Goal: Task Accomplishment & Management: Manage account settings

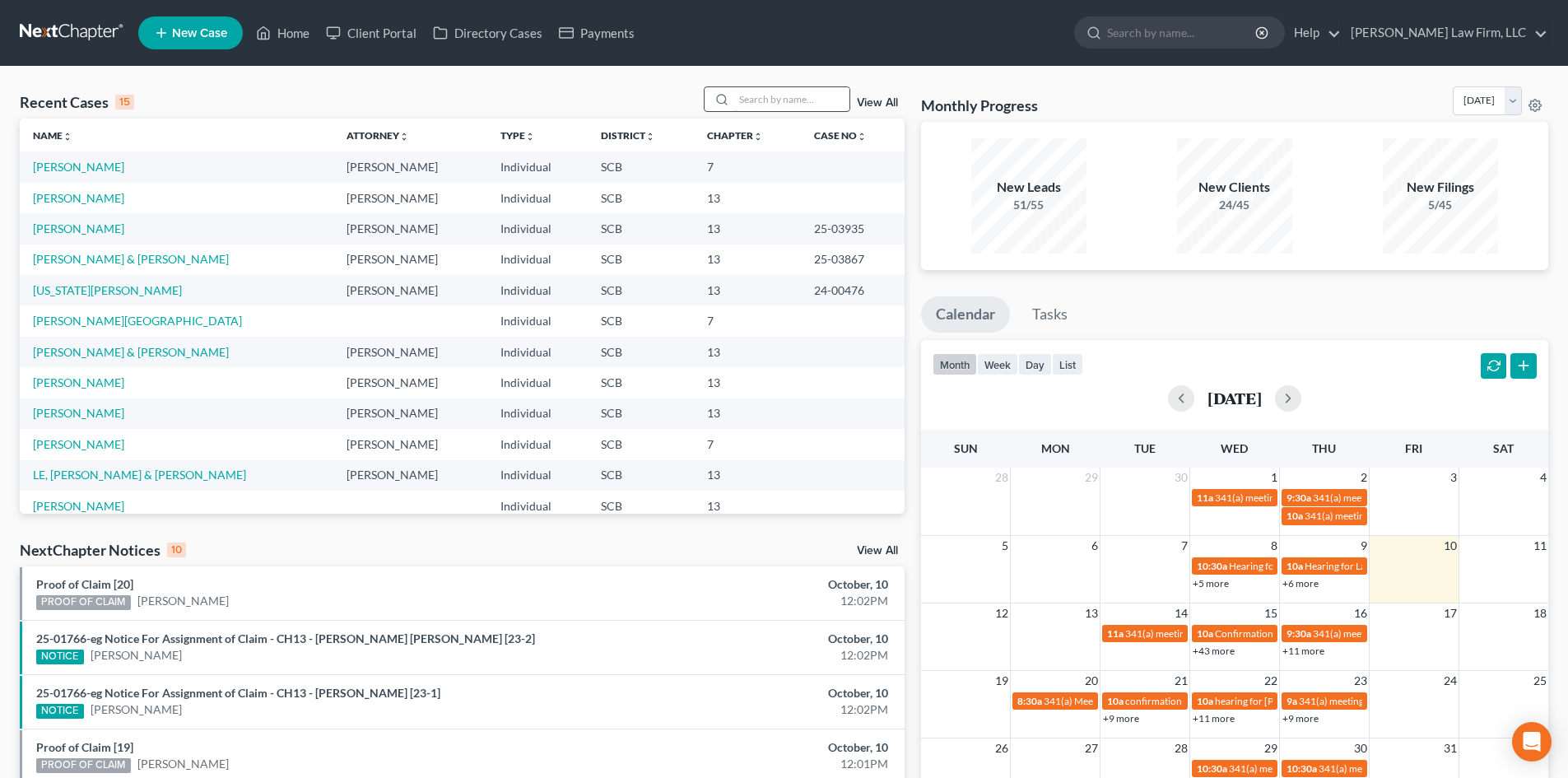
click at [808, 98] on input "search" at bounding box center [791, 98] width 115 height 24
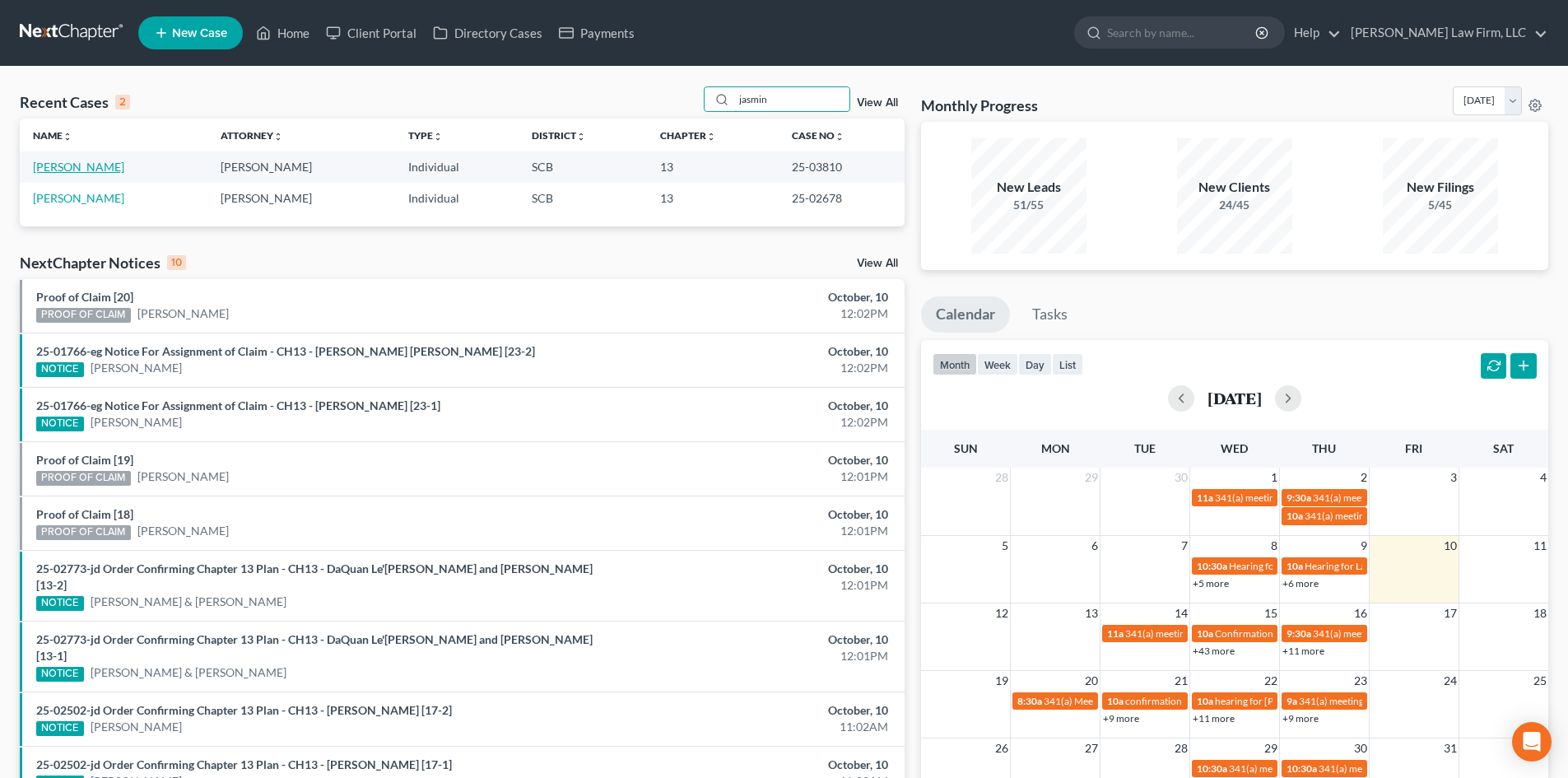
type input "jasmin"
click at [85, 171] on link "[PERSON_NAME]" at bounding box center [79, 166] width 91 height 14
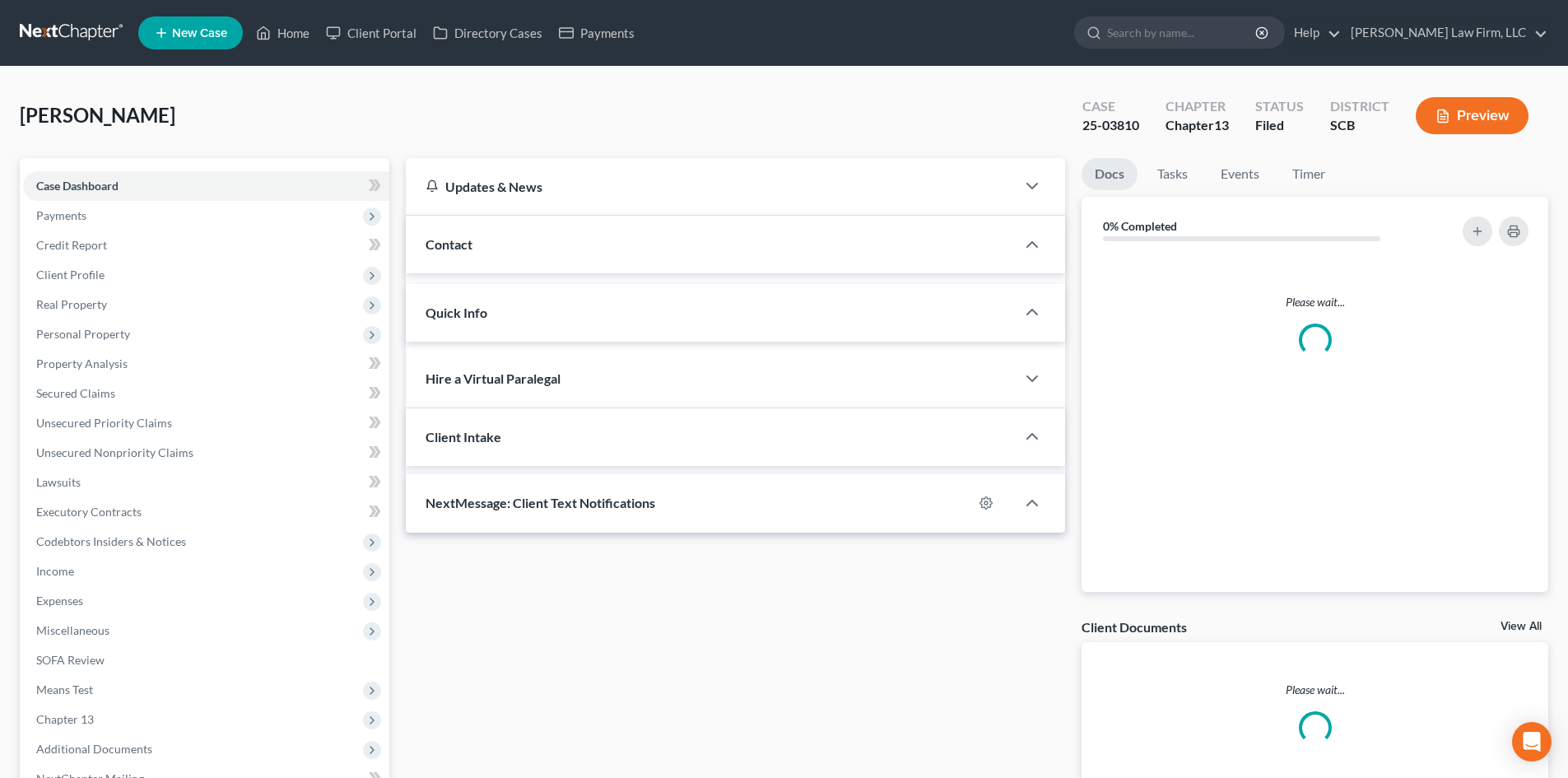
select select "0"
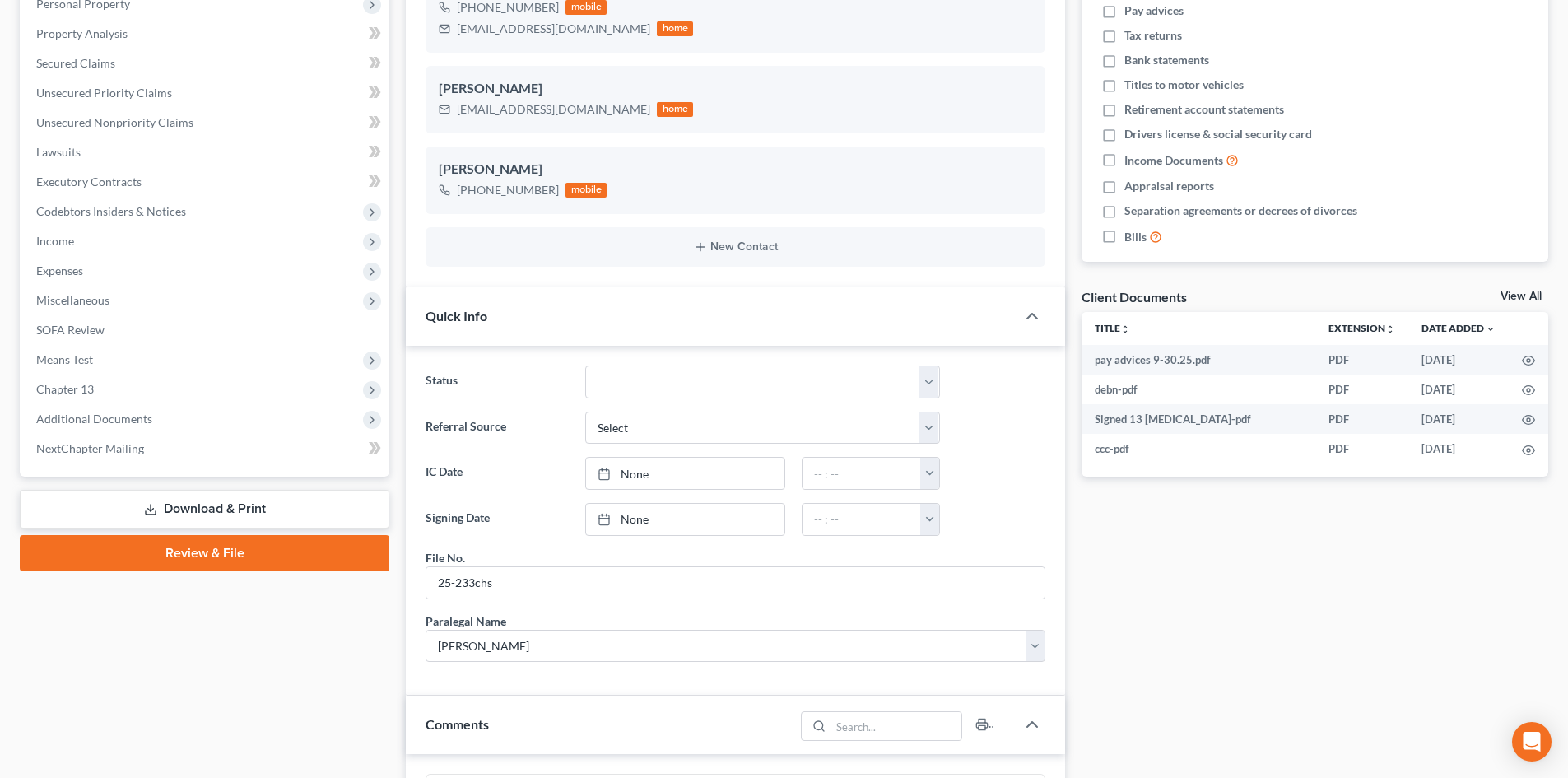
scroll to position [329, 0]
click at [1527, 297] on link "View All" at bounding box center [1522, 297] width 41 height 12
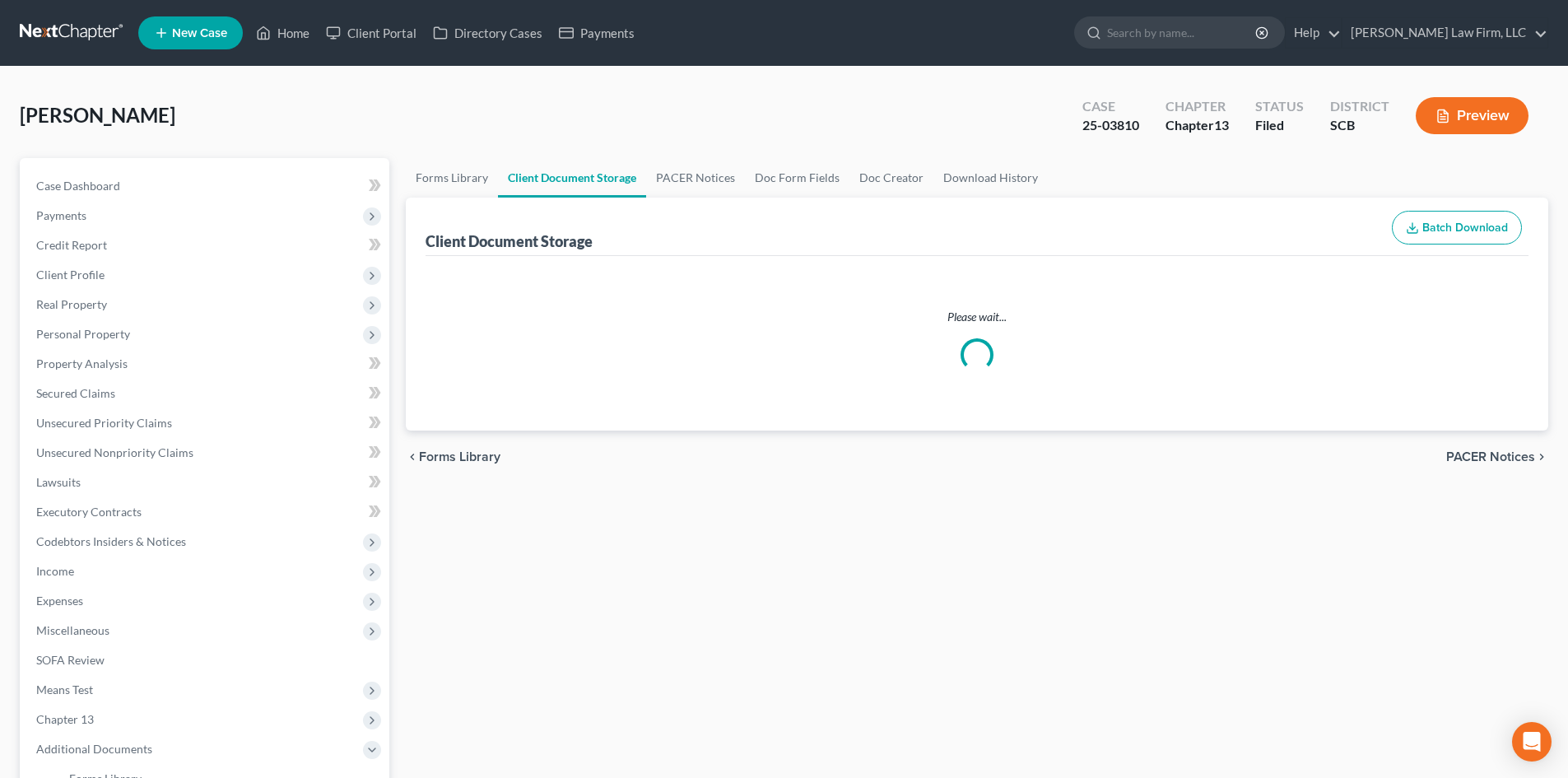
select select "6"
select select "16"
select select "15"
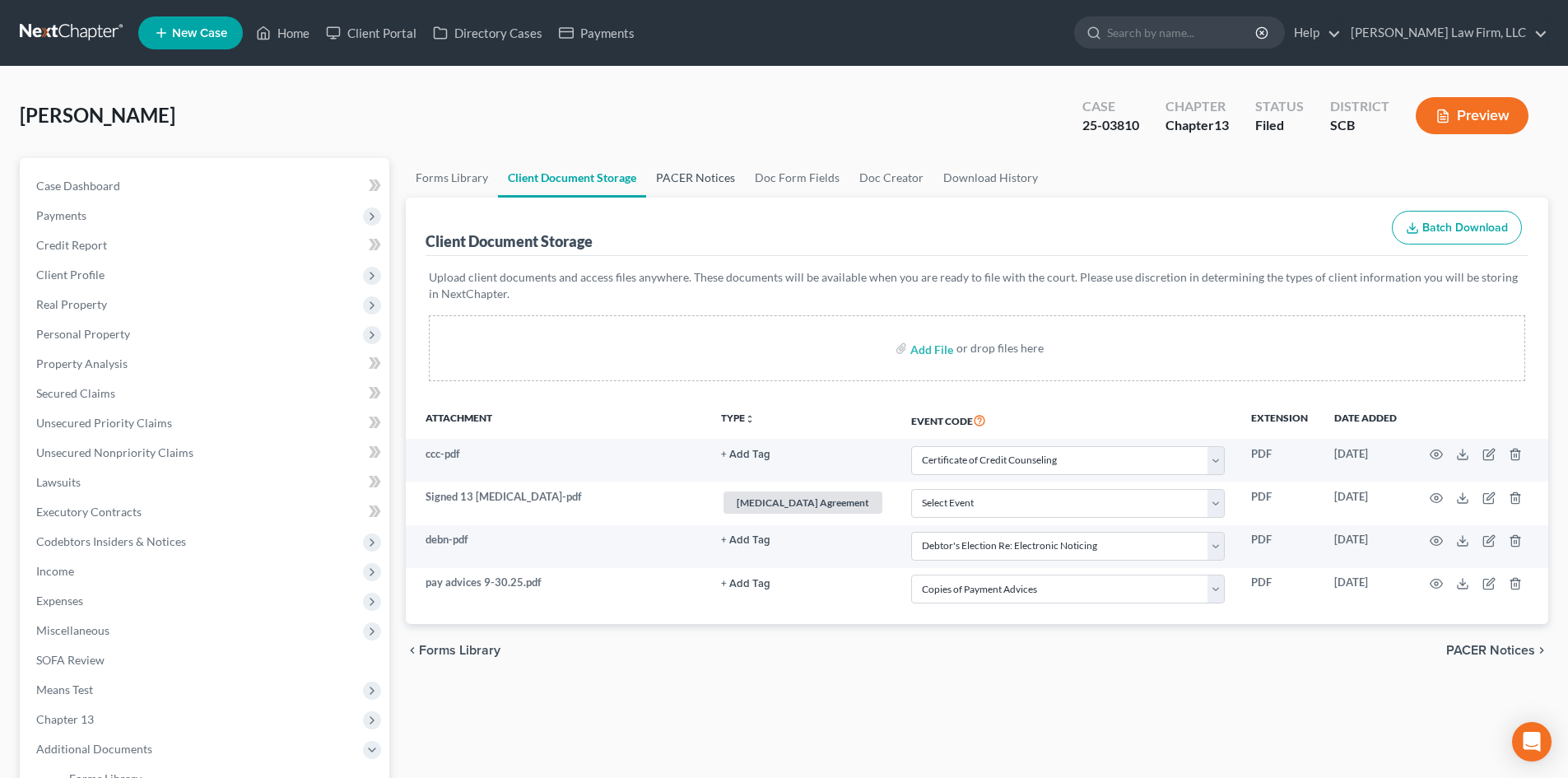
click at [694, 179] on link "PACER Notices" at bounding box center [695, 178] width 98 height 40
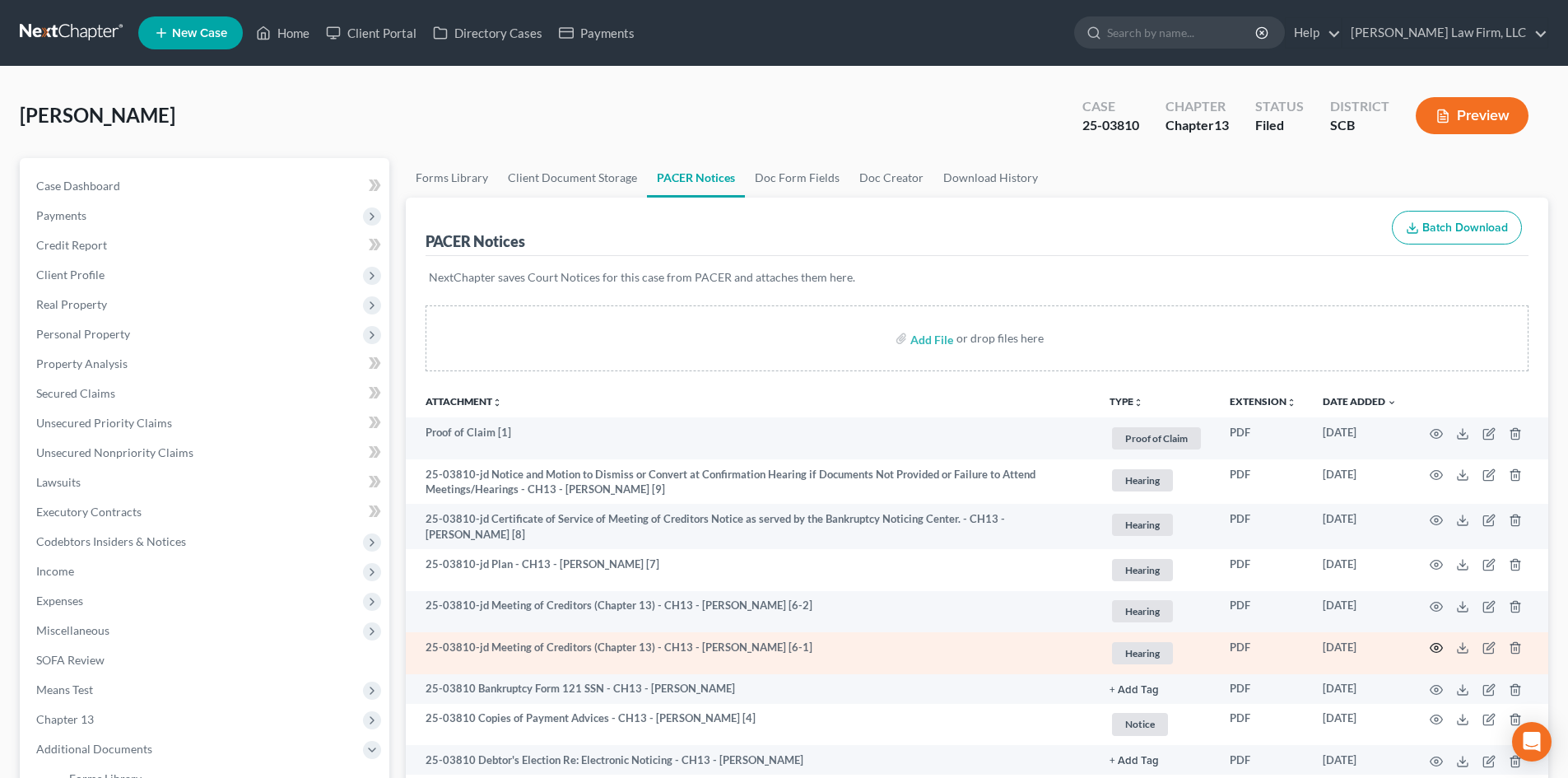
click at [1441, 647] on icon "button" at bounding box center [1436, 648] width 13 height 13
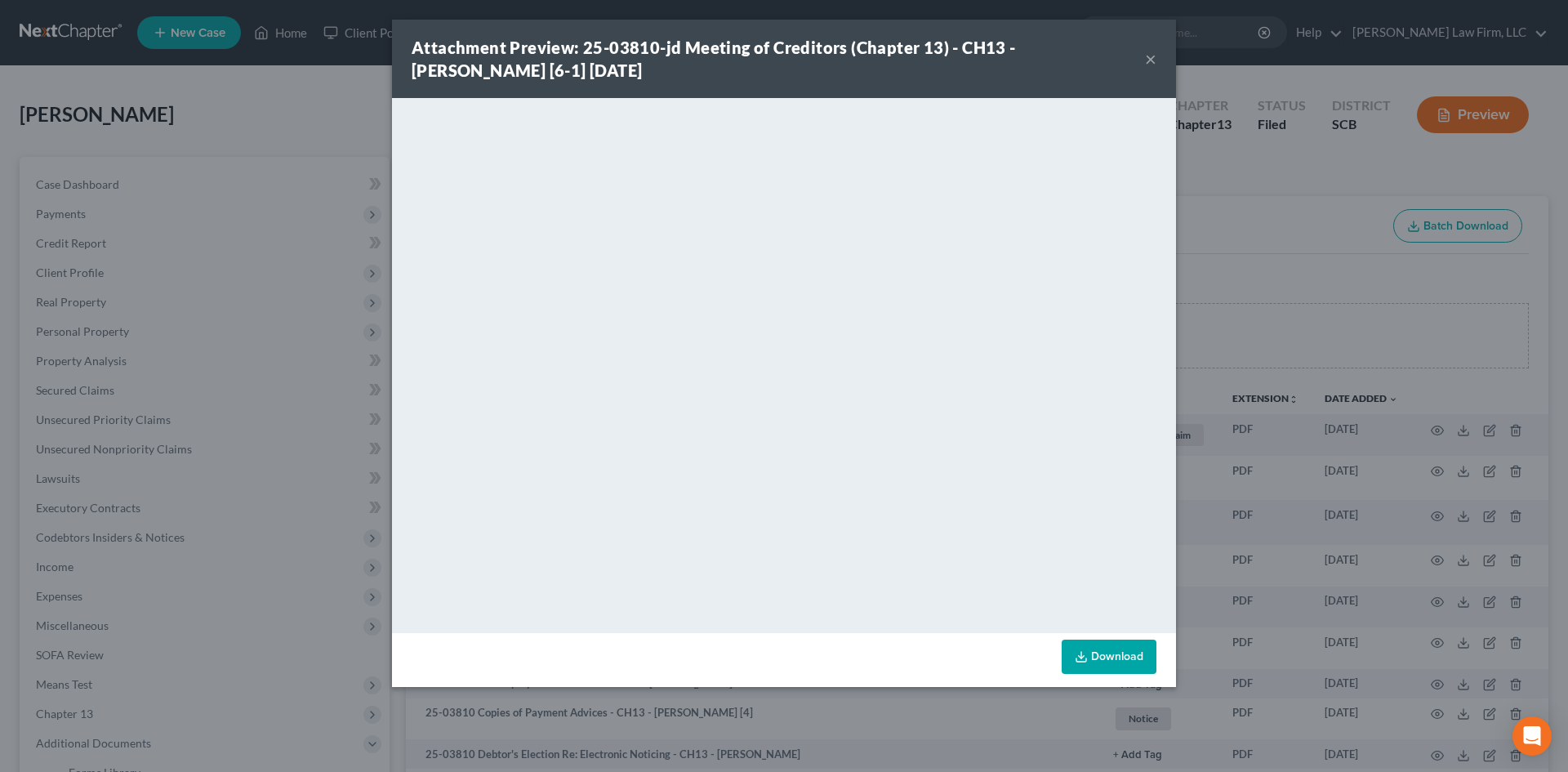
click at [1153, 57] on button "×" at bounding box center [1151, 59] width 11 height 20
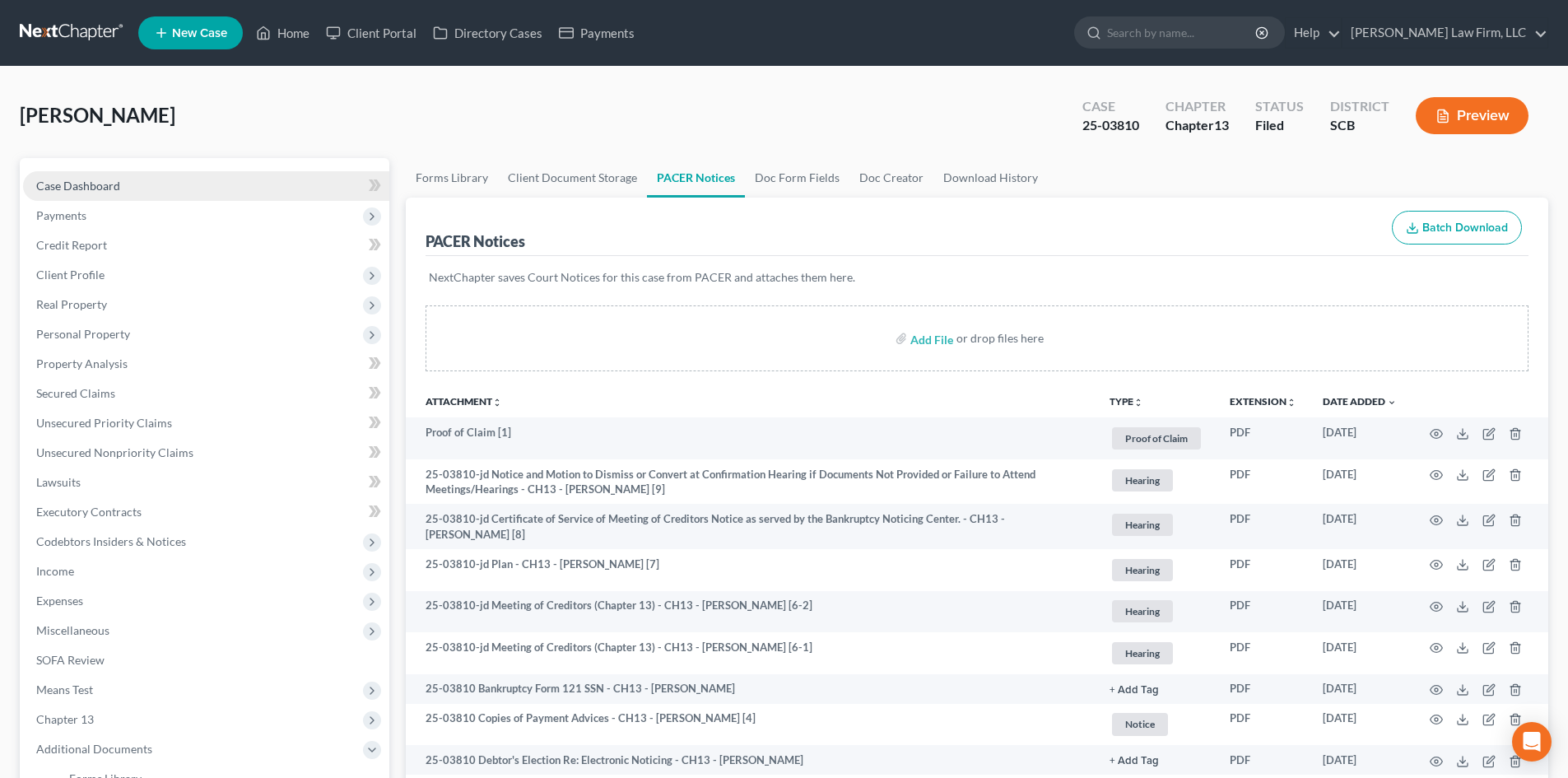
click at [103, 175] on link "Case Dashboard" at bounding box center [206, 186] width 367 height 30
select select "0"
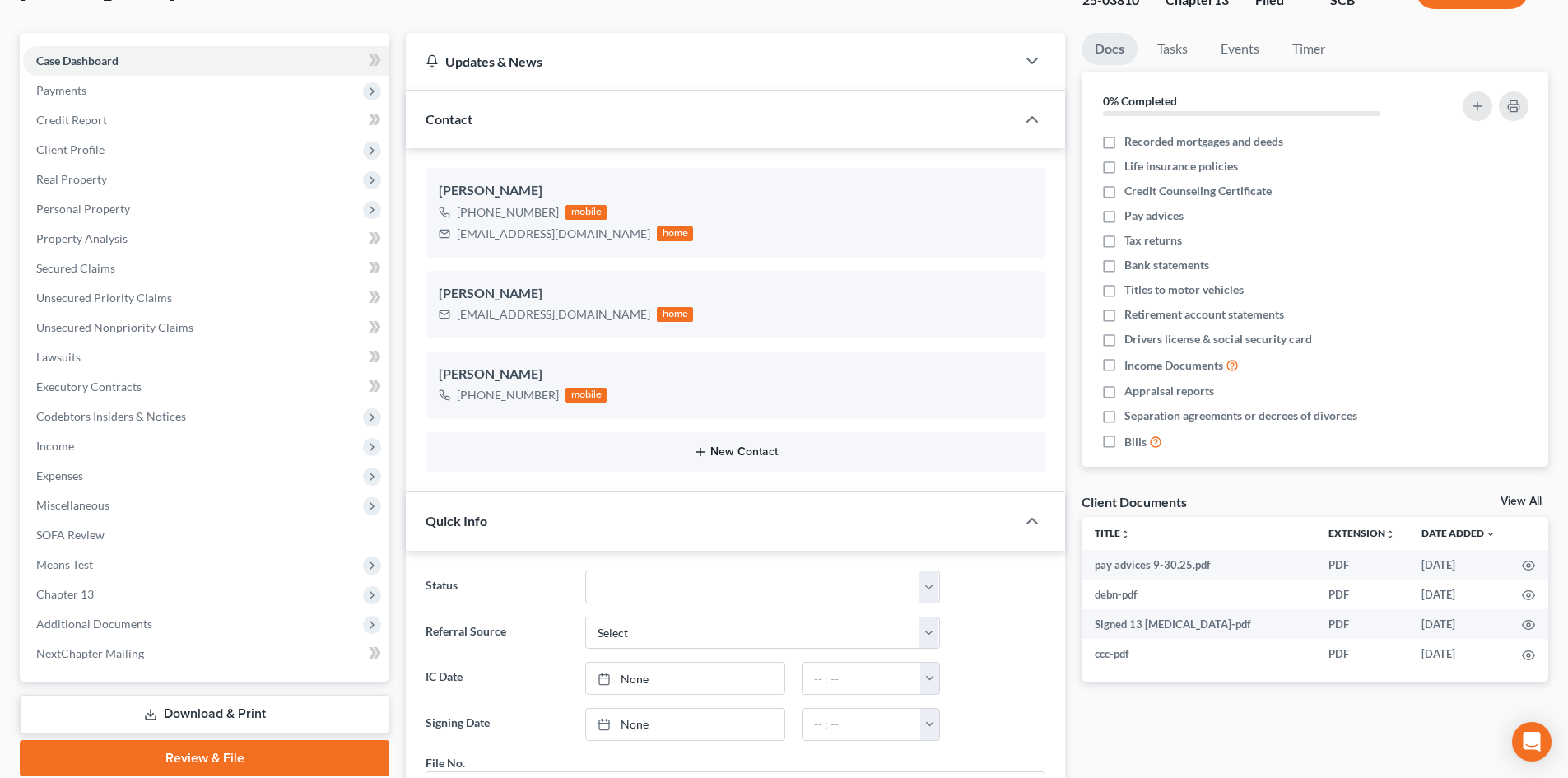
scroll to position [247, 0]
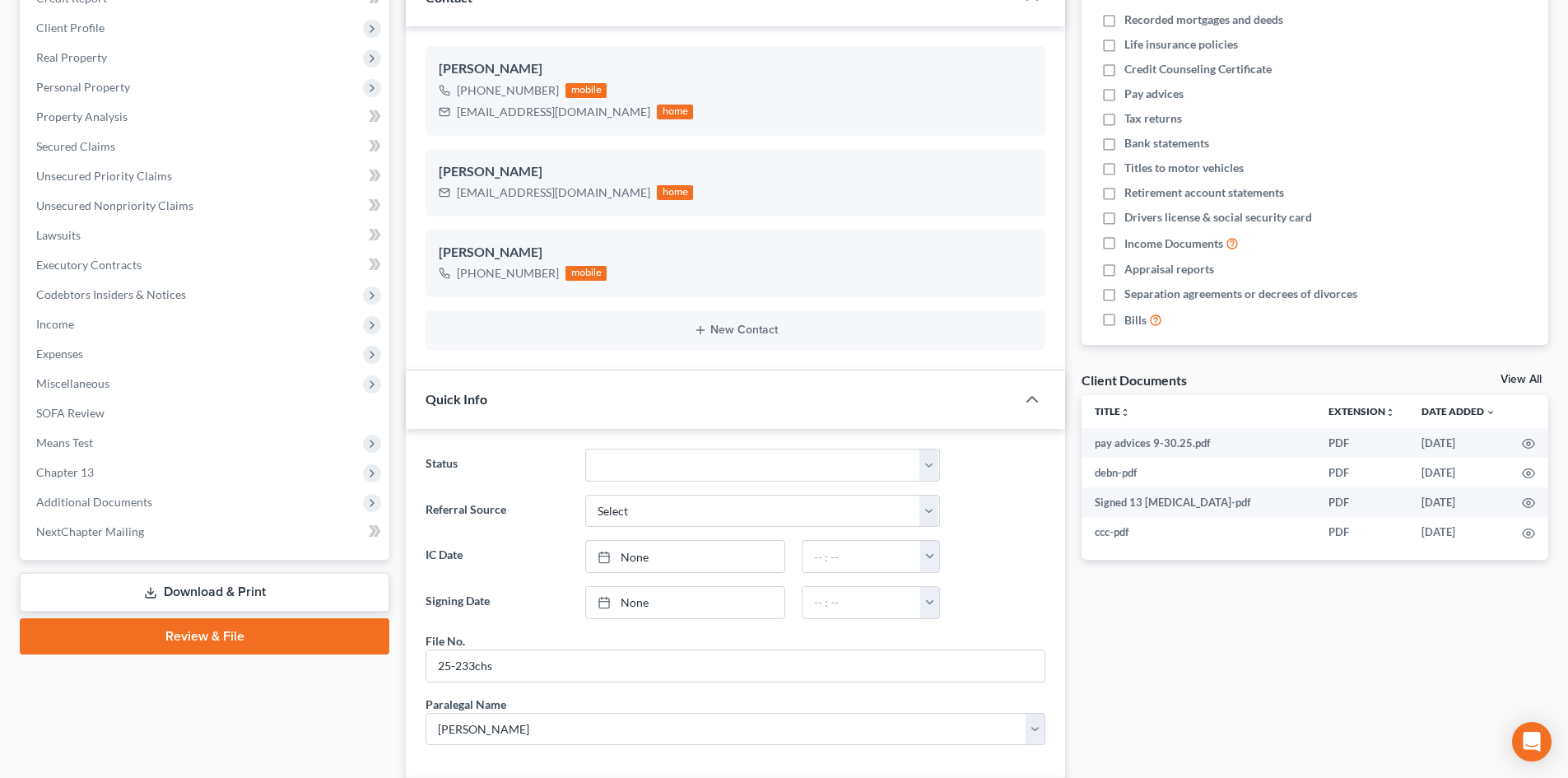
click at [1516, 378] on link "View All" at bounding box center [1522, 380] width 41 height 12
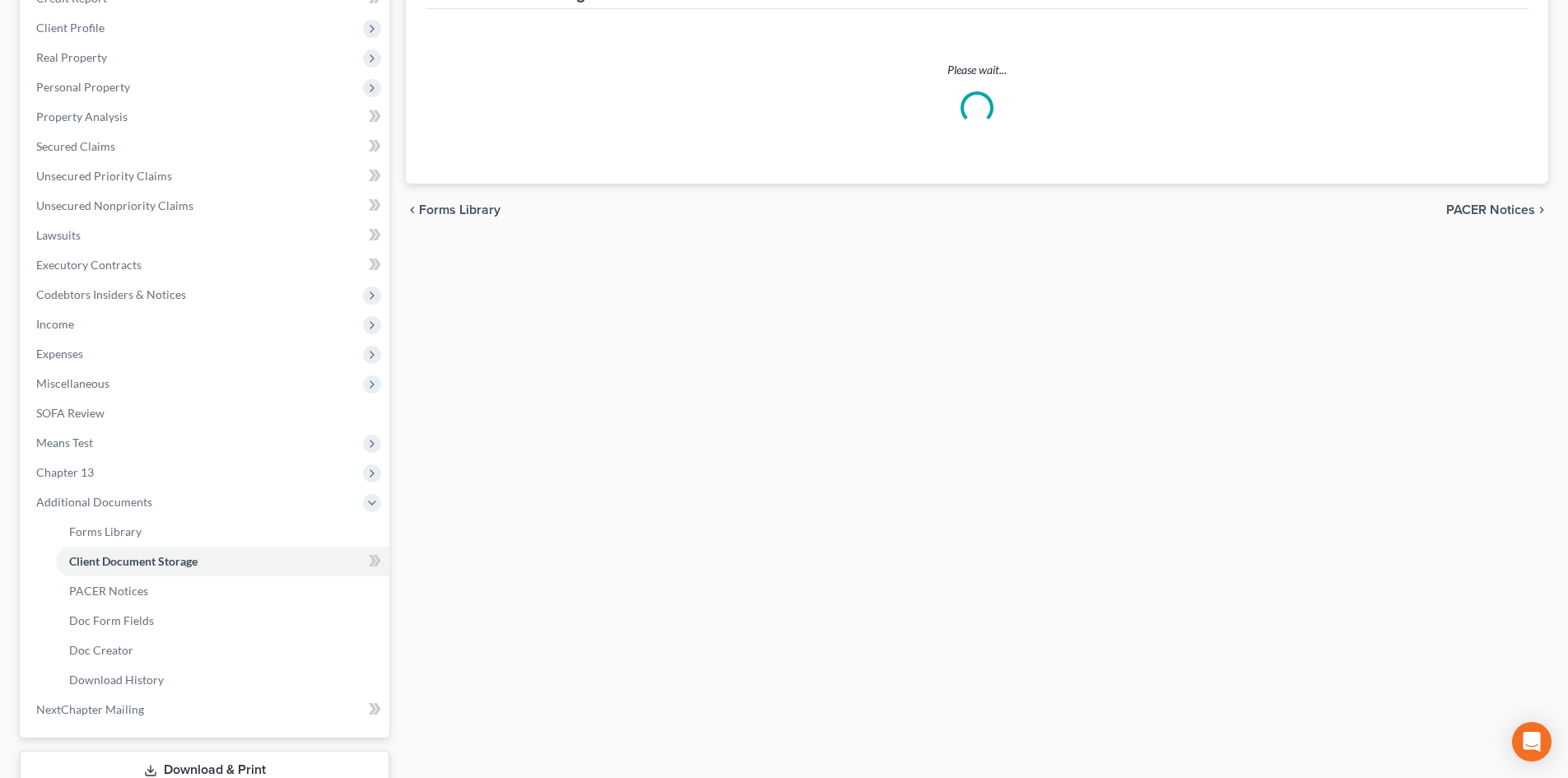
scroll to position [186, 0]
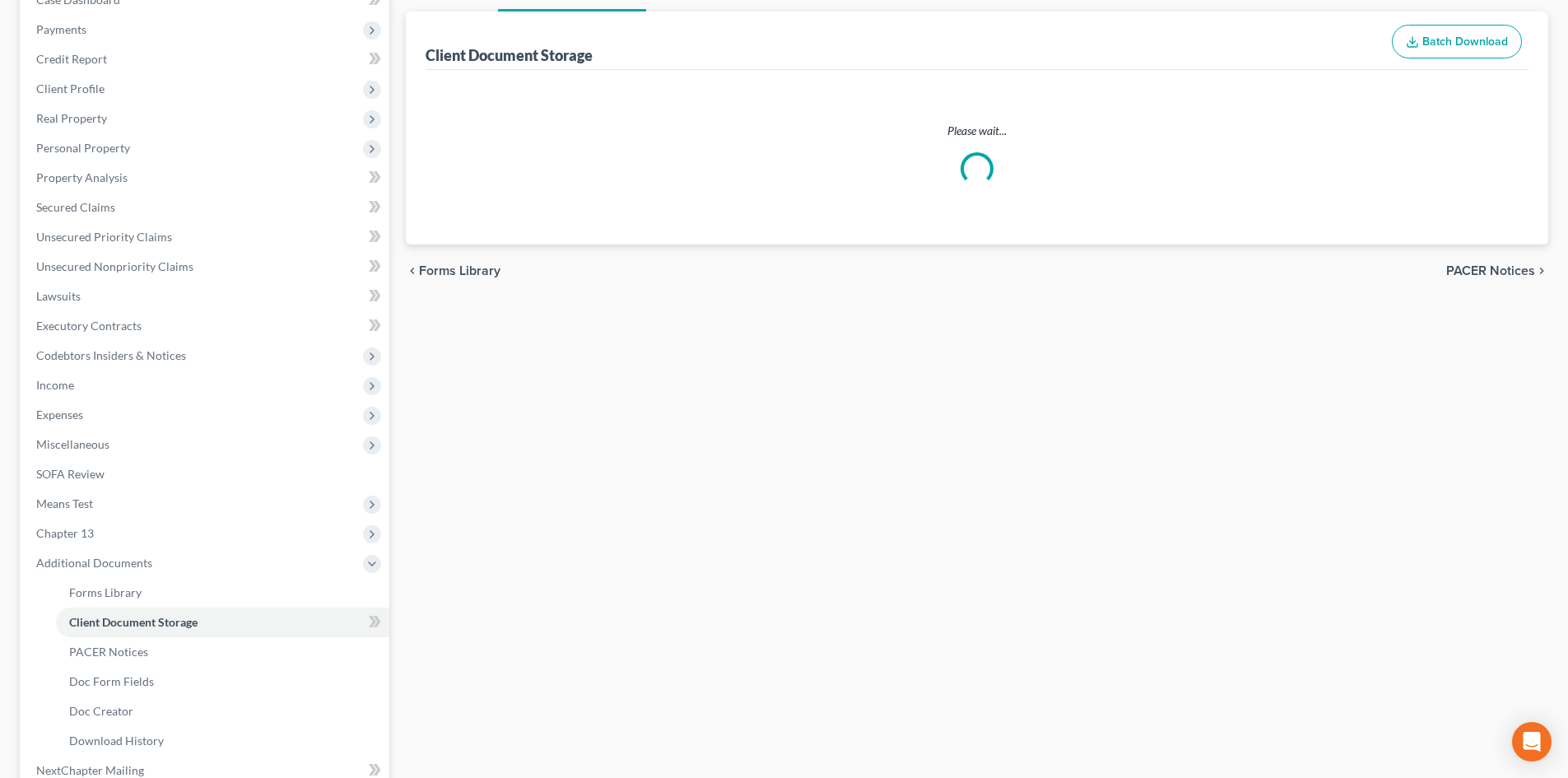
select select "6"
select select "16"
select select "15"
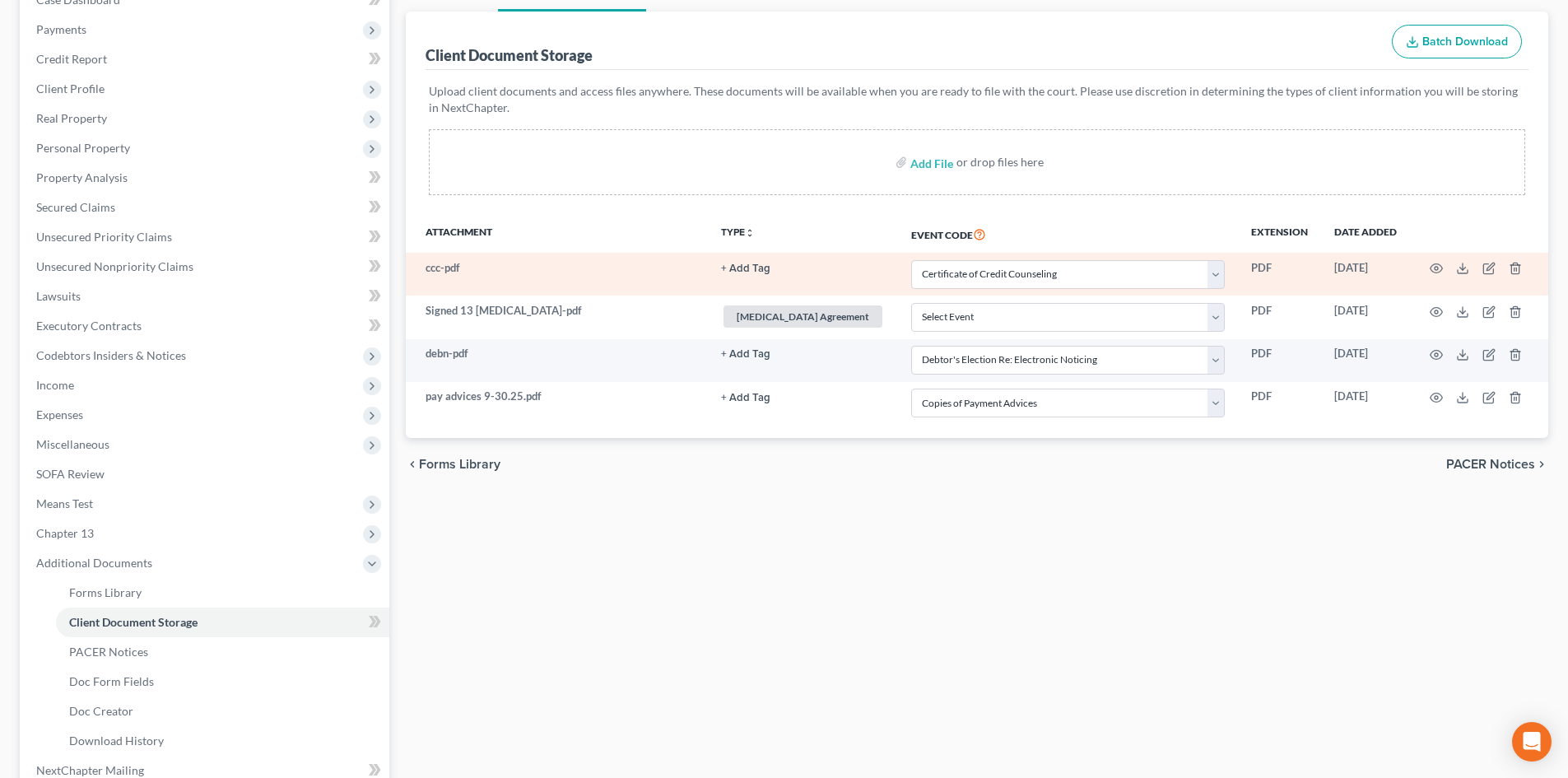
scroll to position [0, 0]
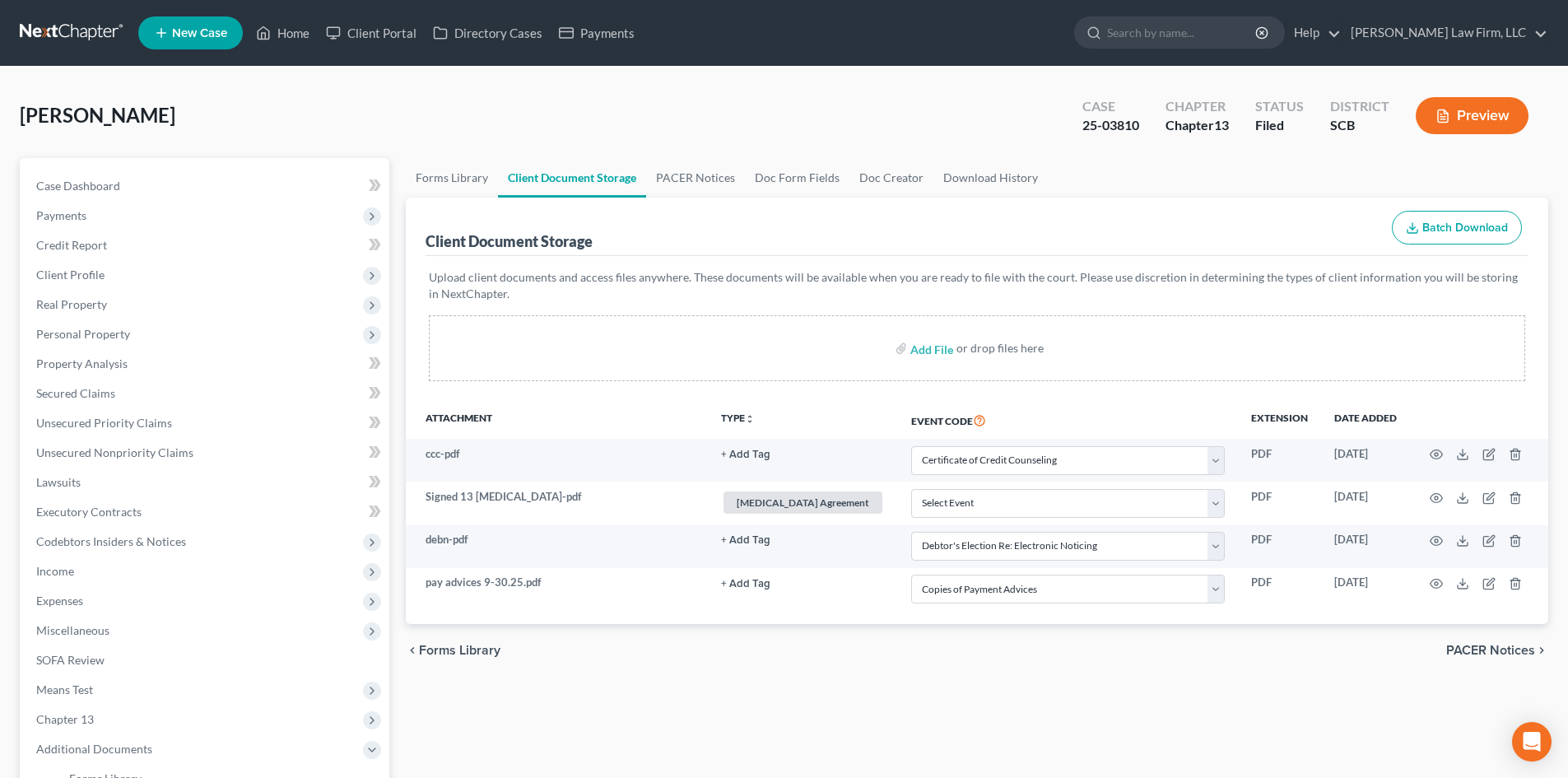
click at [1470, 104] on button "Preview" at bounding box center [1472, 115] width 113 height 37
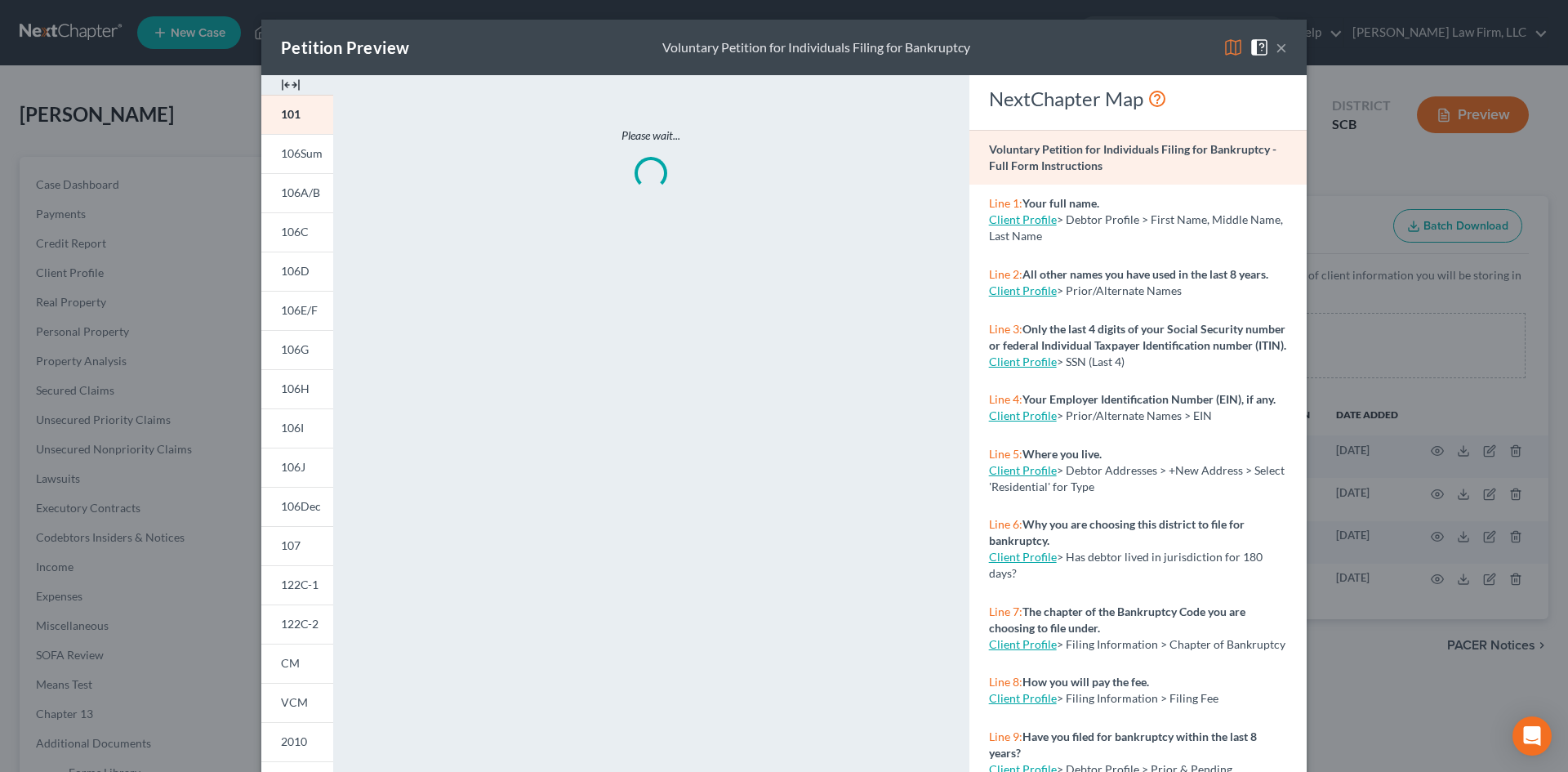
click at [296, 81] on div at bounding box center [297, 85] width 72 height 20
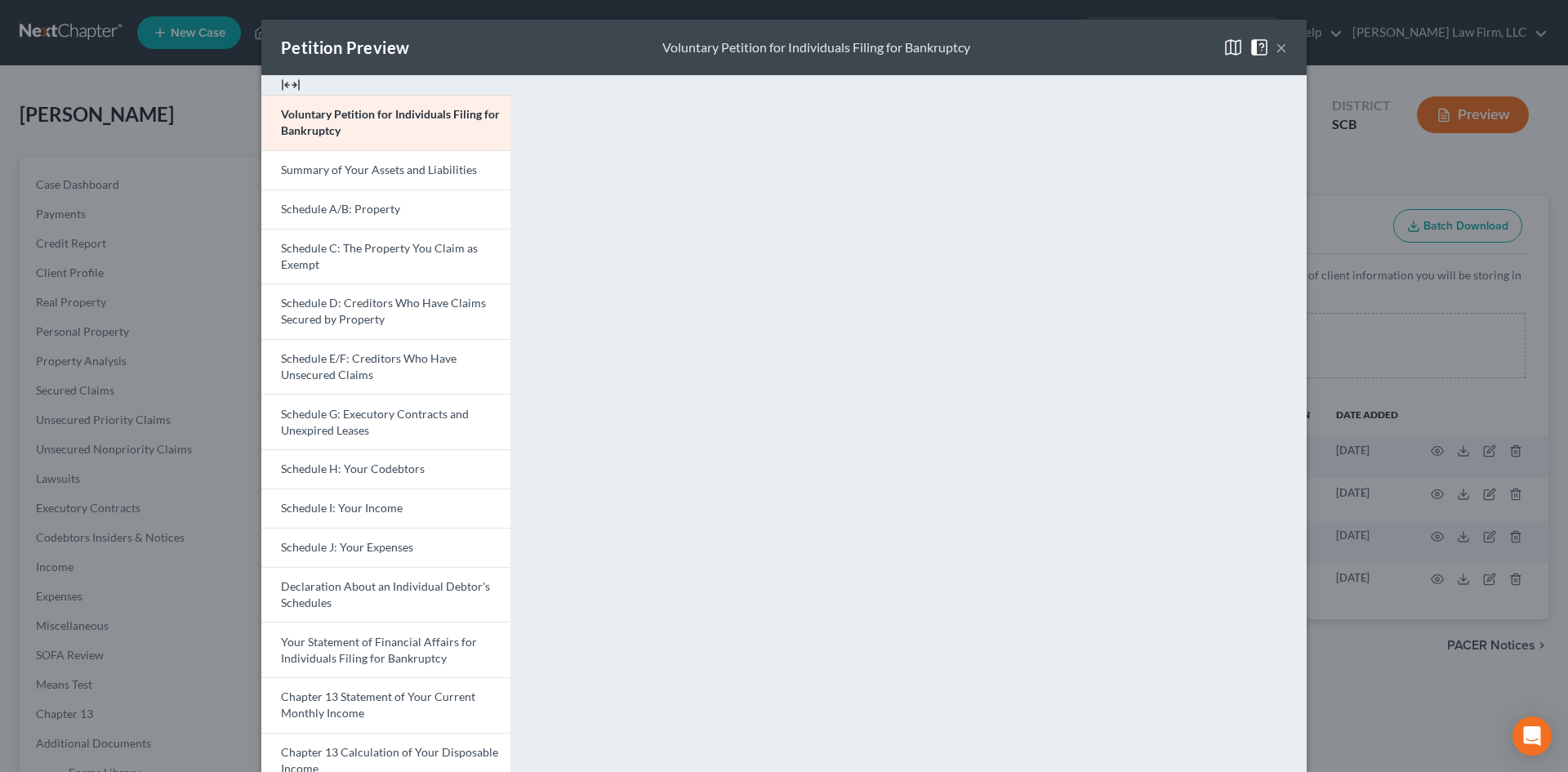
drag, startPoint x: 1274, startPoint y: 44, endPoint x: 1251, endPoint y: 78, distance: 41.0
click at [1276, 44] on button "×" at bounding box center [1281, 48] width 11 height 20
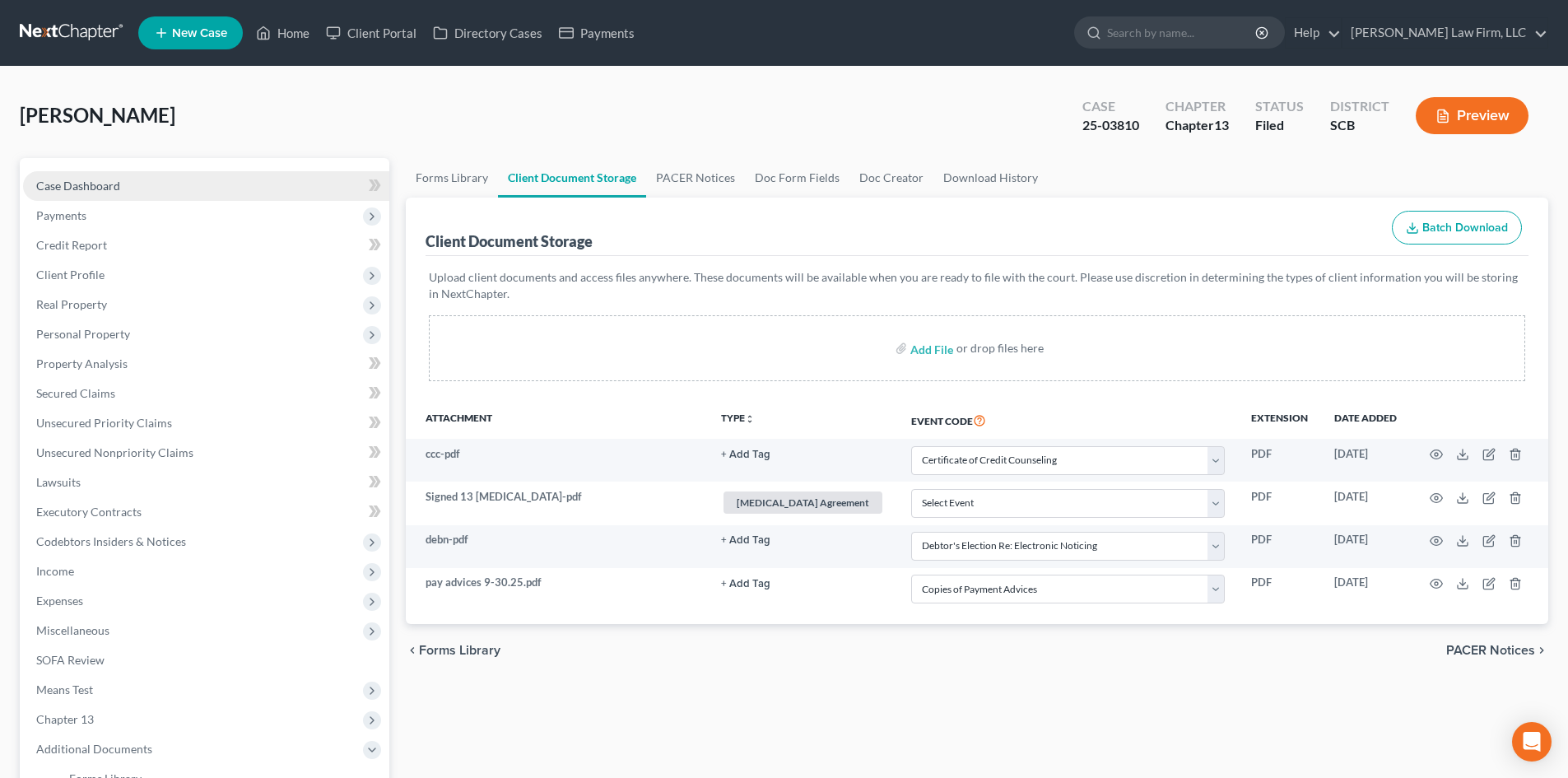
drag, startPoint x: 141, startPoint y: 187, endPoint x: 185, endPoint y: 187, distance: 44.0
click at [141, 187] on link "Case Dashboard" at bounding box center [206, 186] width 367 height 30
select select "0"
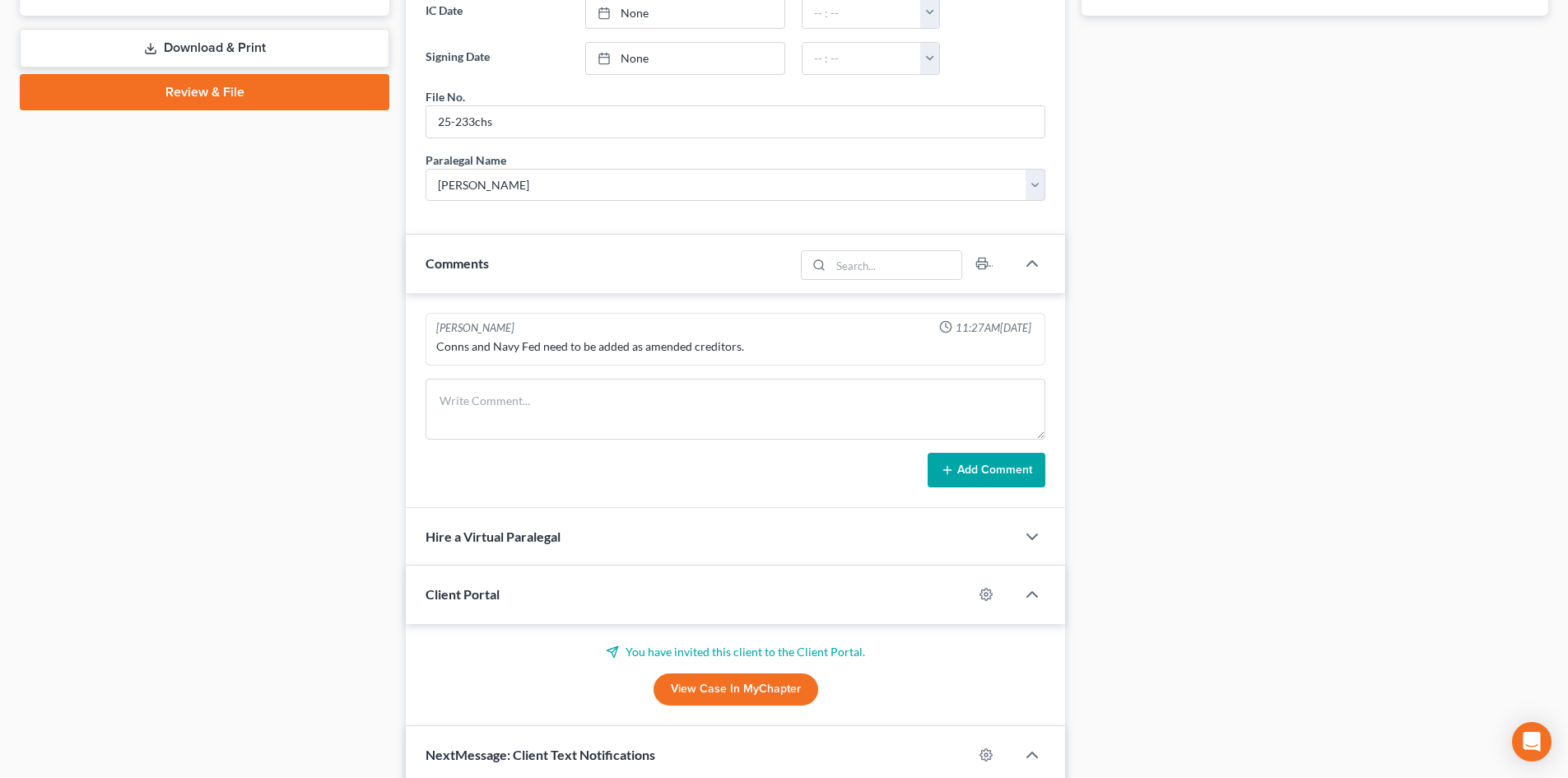
scroll to position [824, 0]
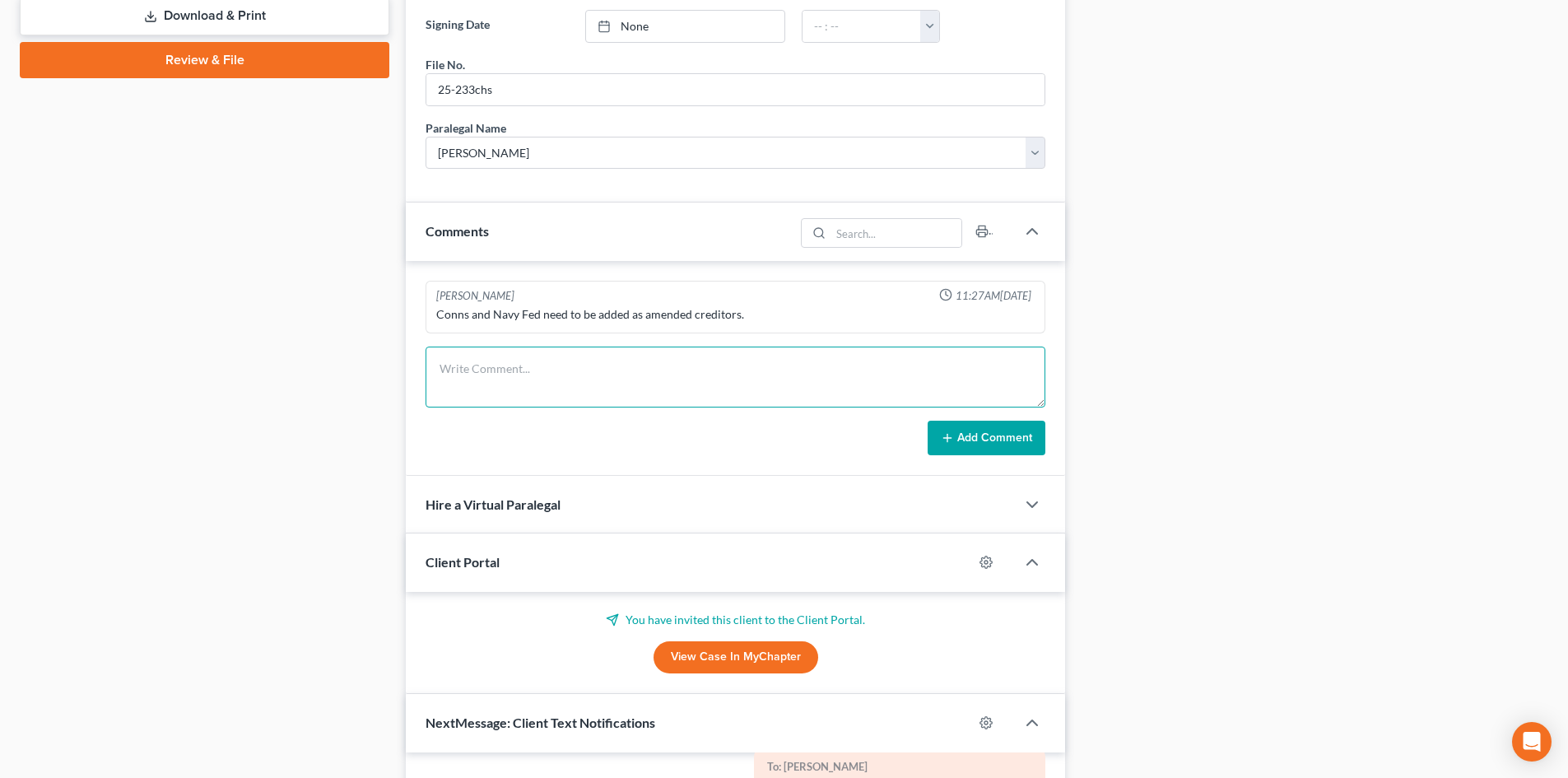
click at [640, 356] on textarea at bounding box center [735, 377] width 620 height 61
type textarea "VM from client. TC to client. She asked if she should make the first payment. Y…"
click at [995, 433] on button "Add Comment" at bounding box center [986, 438] width 117 height 35
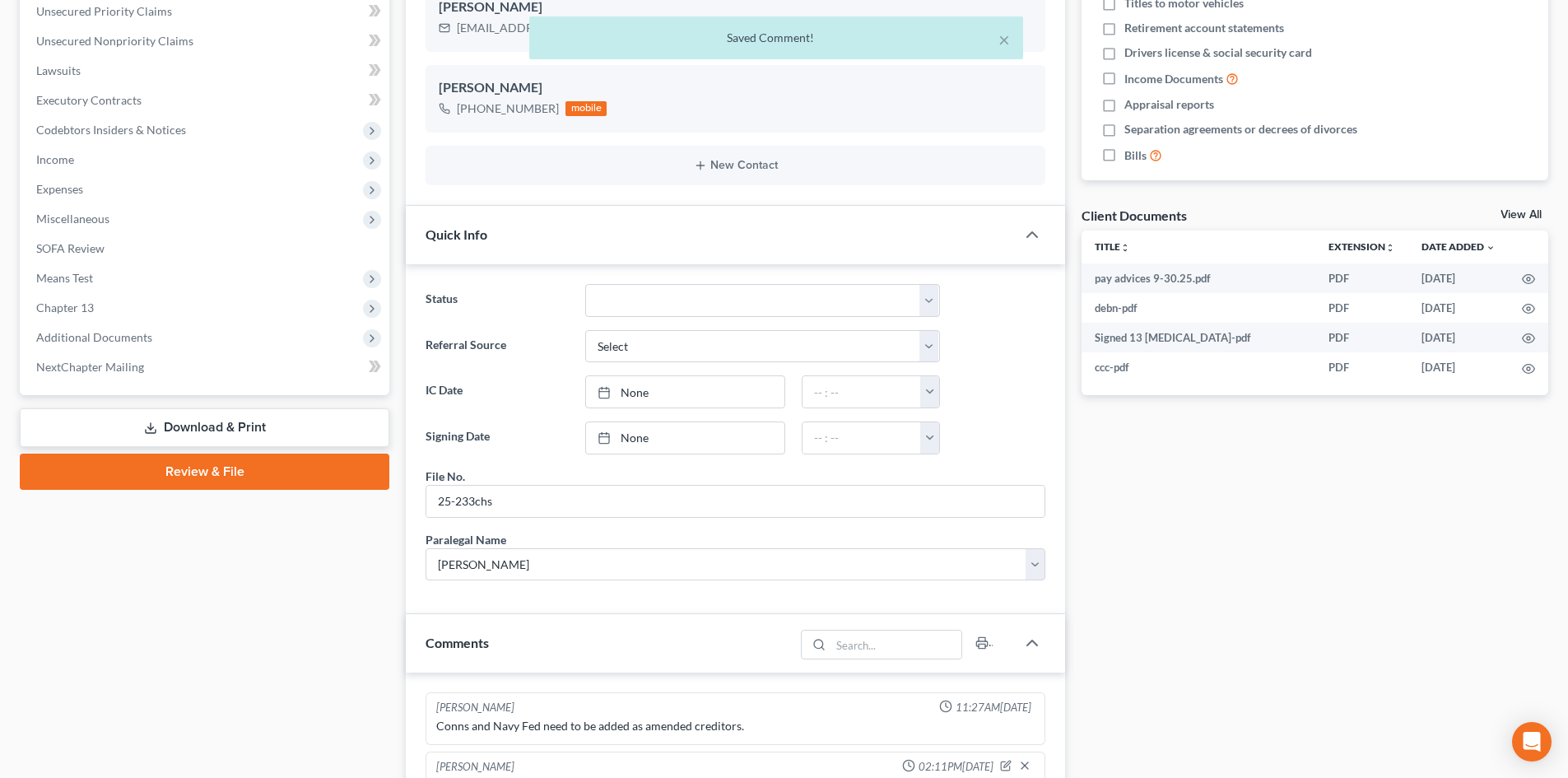
scroll to position [0, 0]
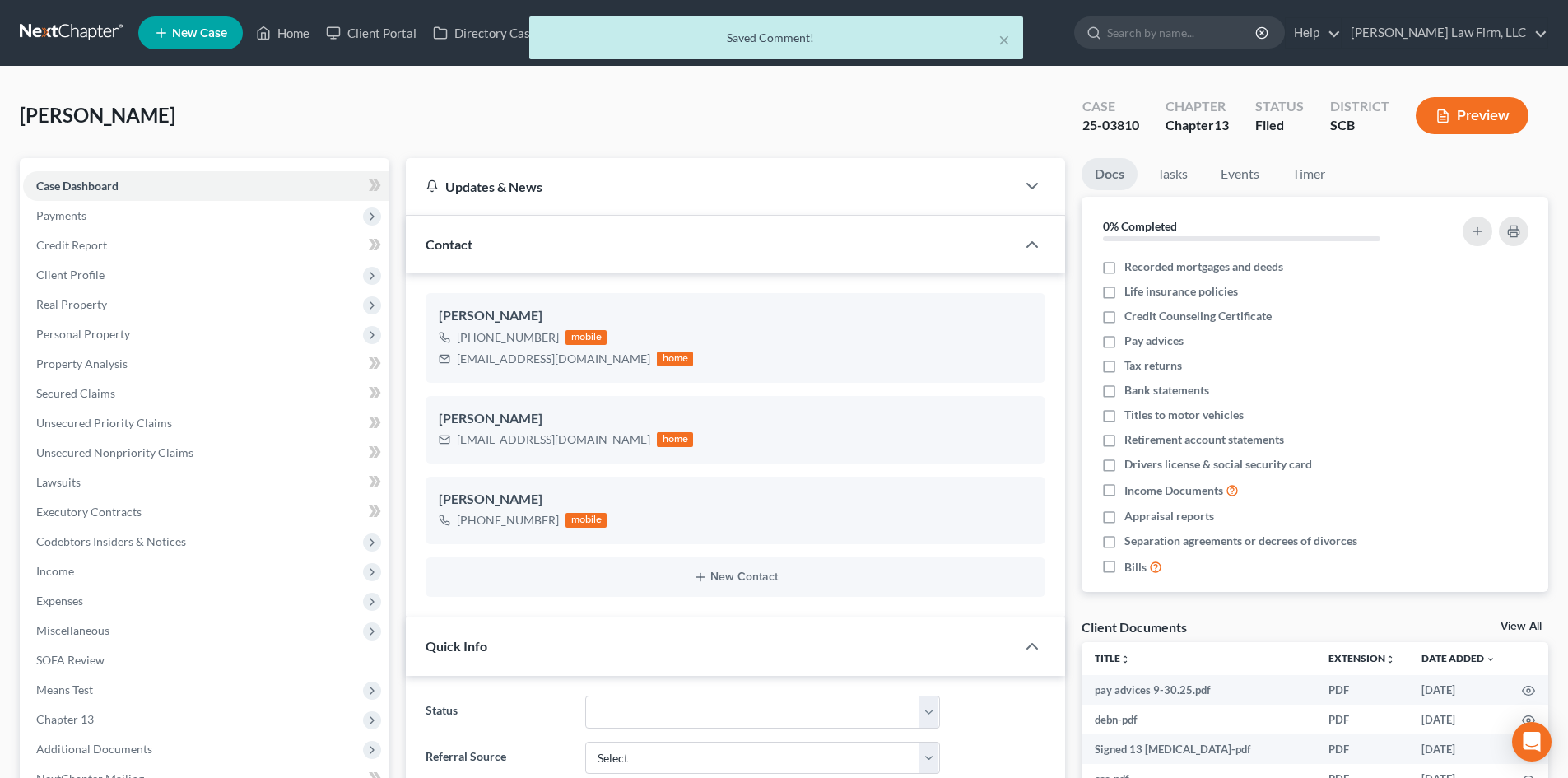
click at [300, 28] on div "× Saved Comment!" at bounding box center [775, 42] width 1568 height 51
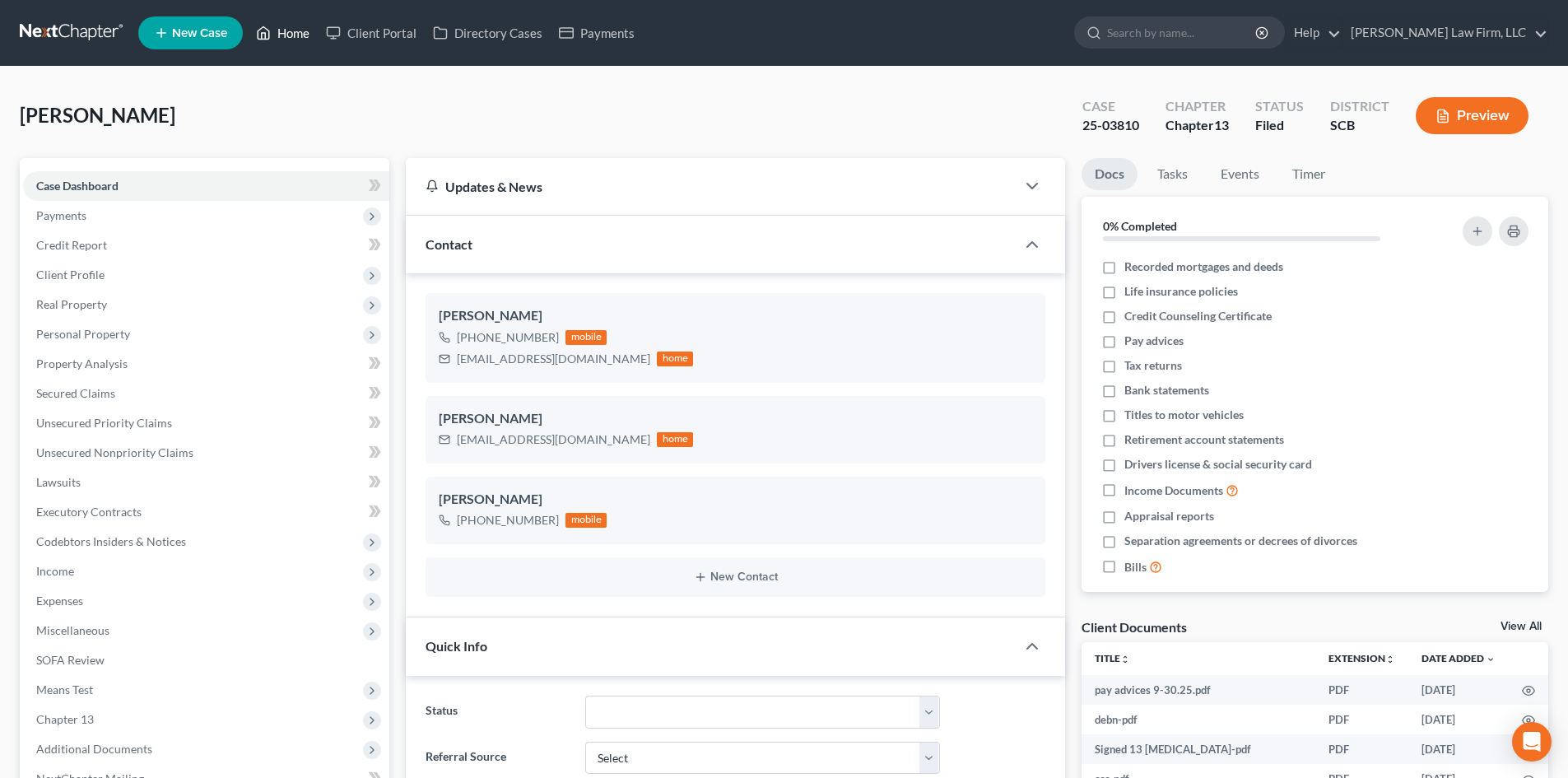
click at [300, 28] on link "Home" at bounding box center [282, 33] width 70 height 30
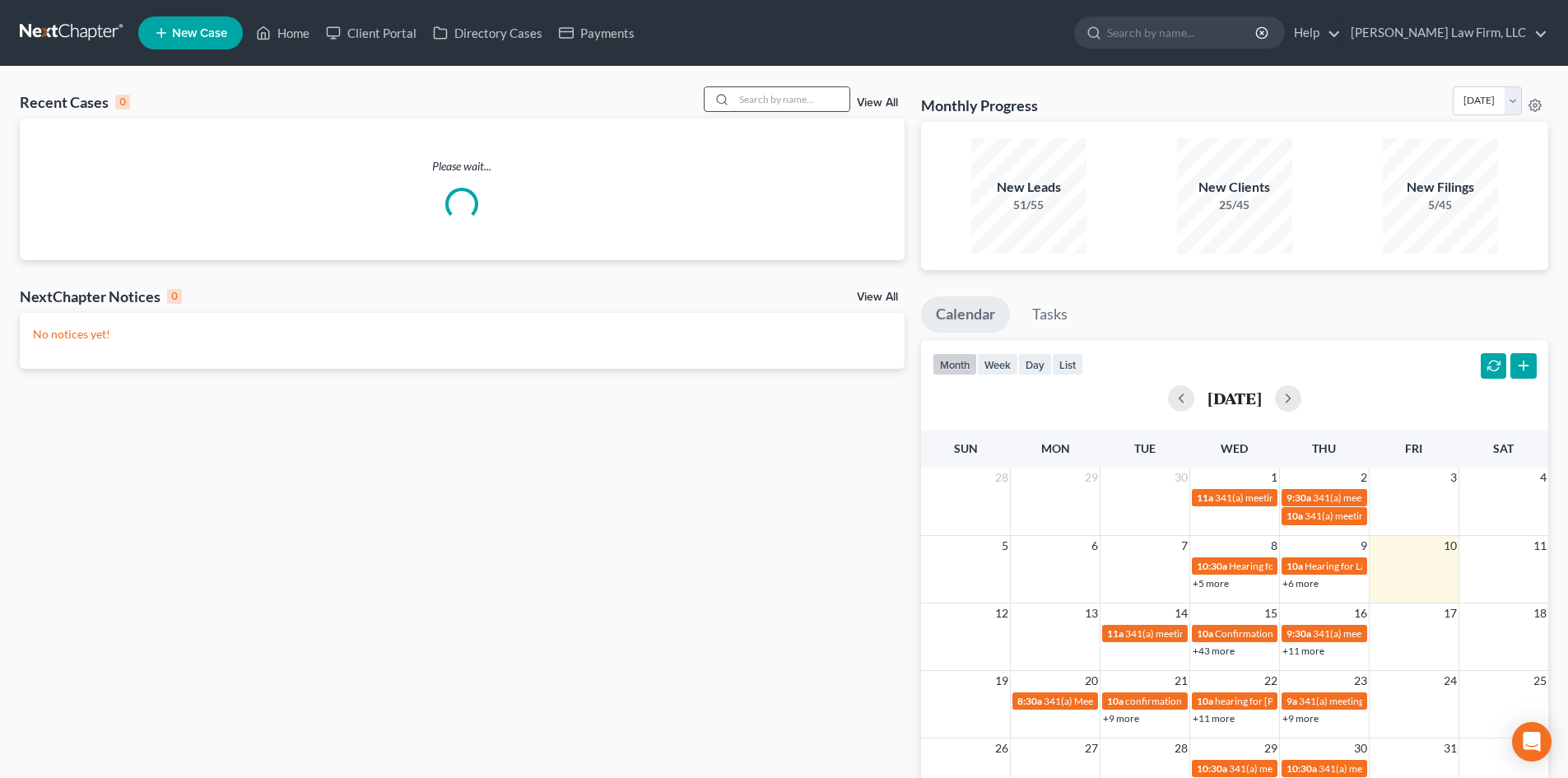
click at [791, 98] on input "search" at bounding box center [791, 98] width 115 height 24
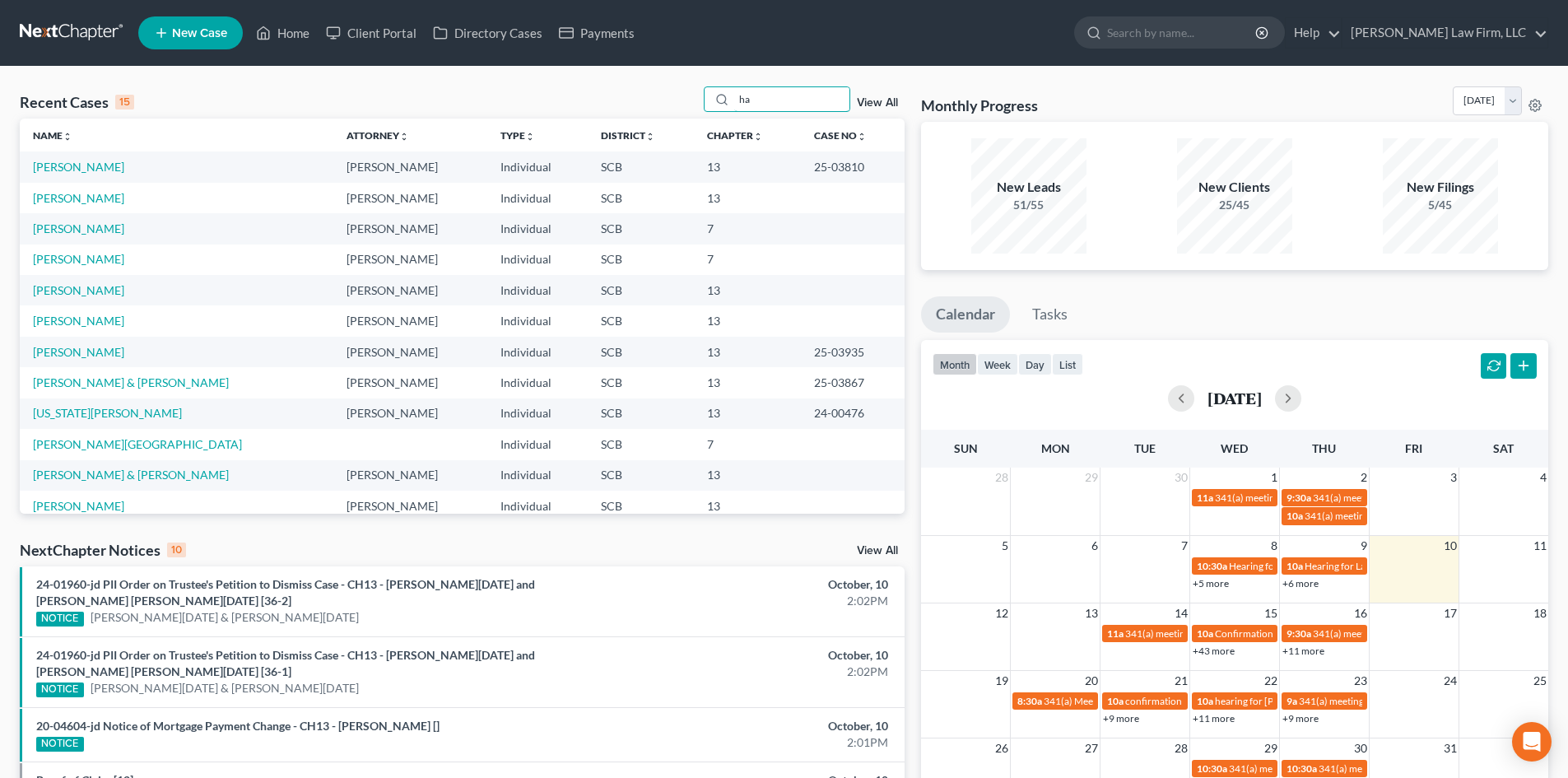
type input "h"
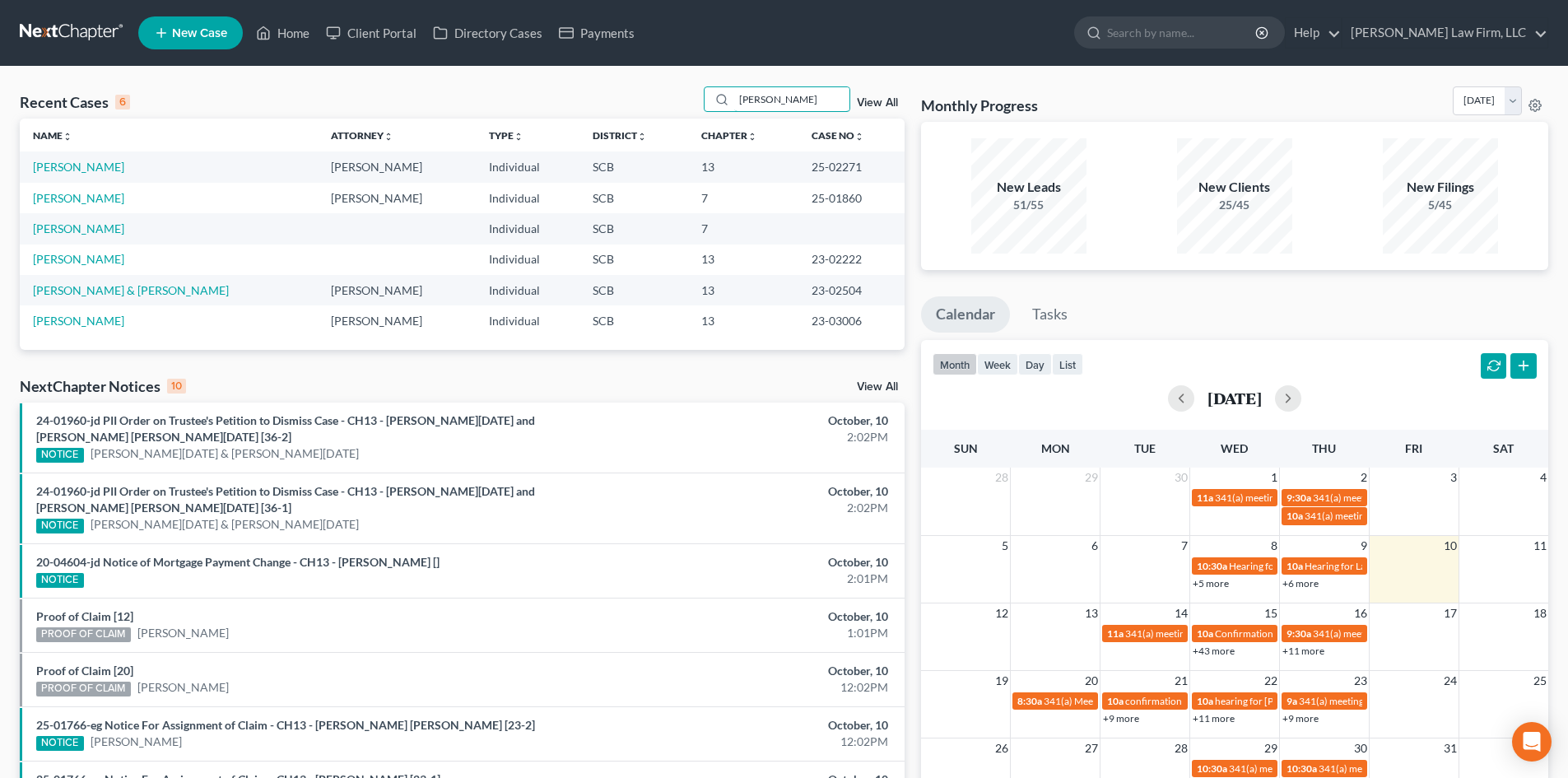
drag, startPoint x: 804, startPoint y: 101, endPoint x: 665, endPoint y: 115, distance: 139.7
click at [674, 116] on div "Recent Cases 6 [PERSON_NAME] View All" at bounding box center [463, 102] width 885 height 32
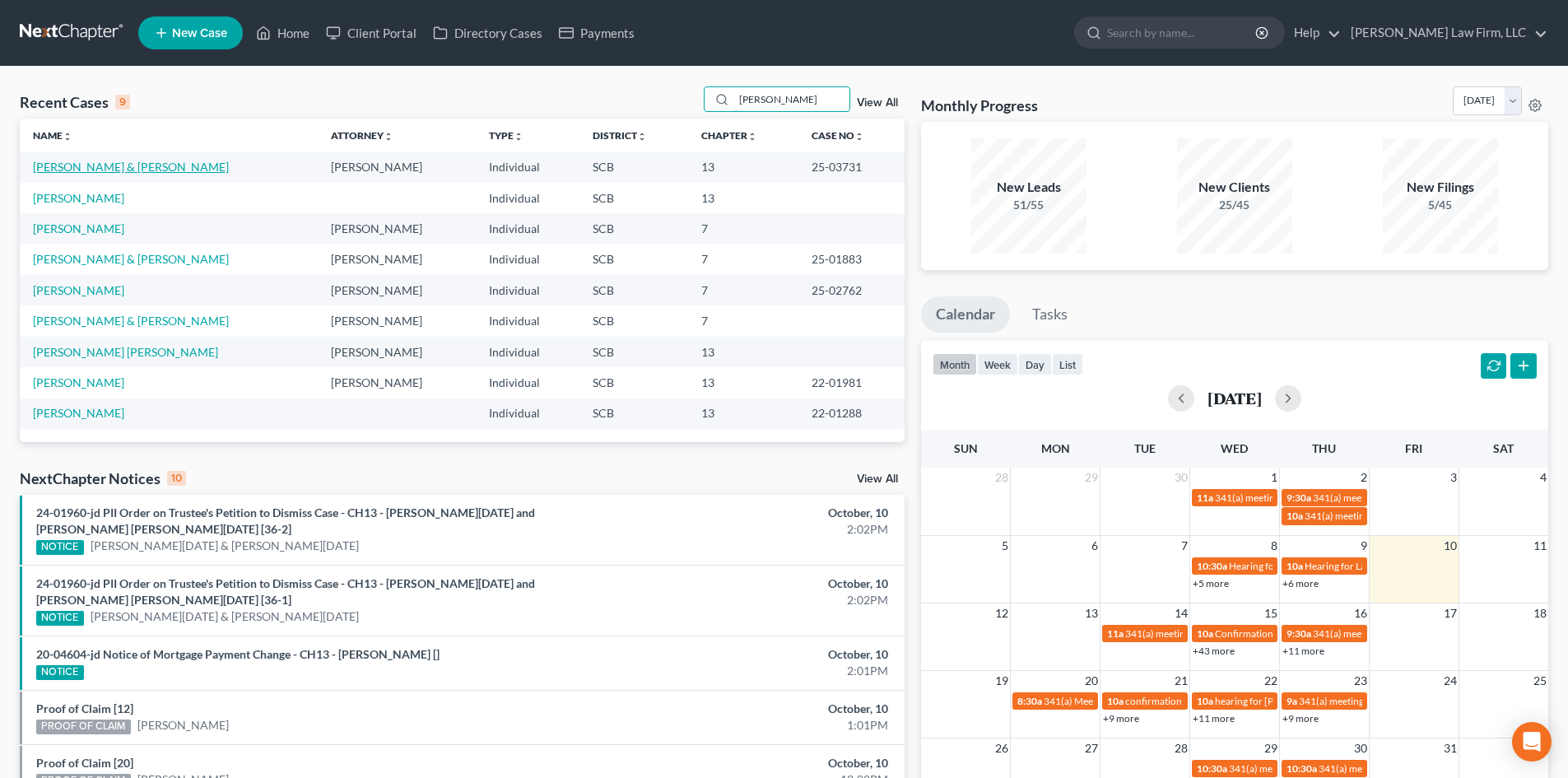
type input "[PERSON_NAME]"
click at [130, 161] on link "[PERSON_NAME] & [PERSON_NAME]" at bounding box center [131, 166] width 196 height 14
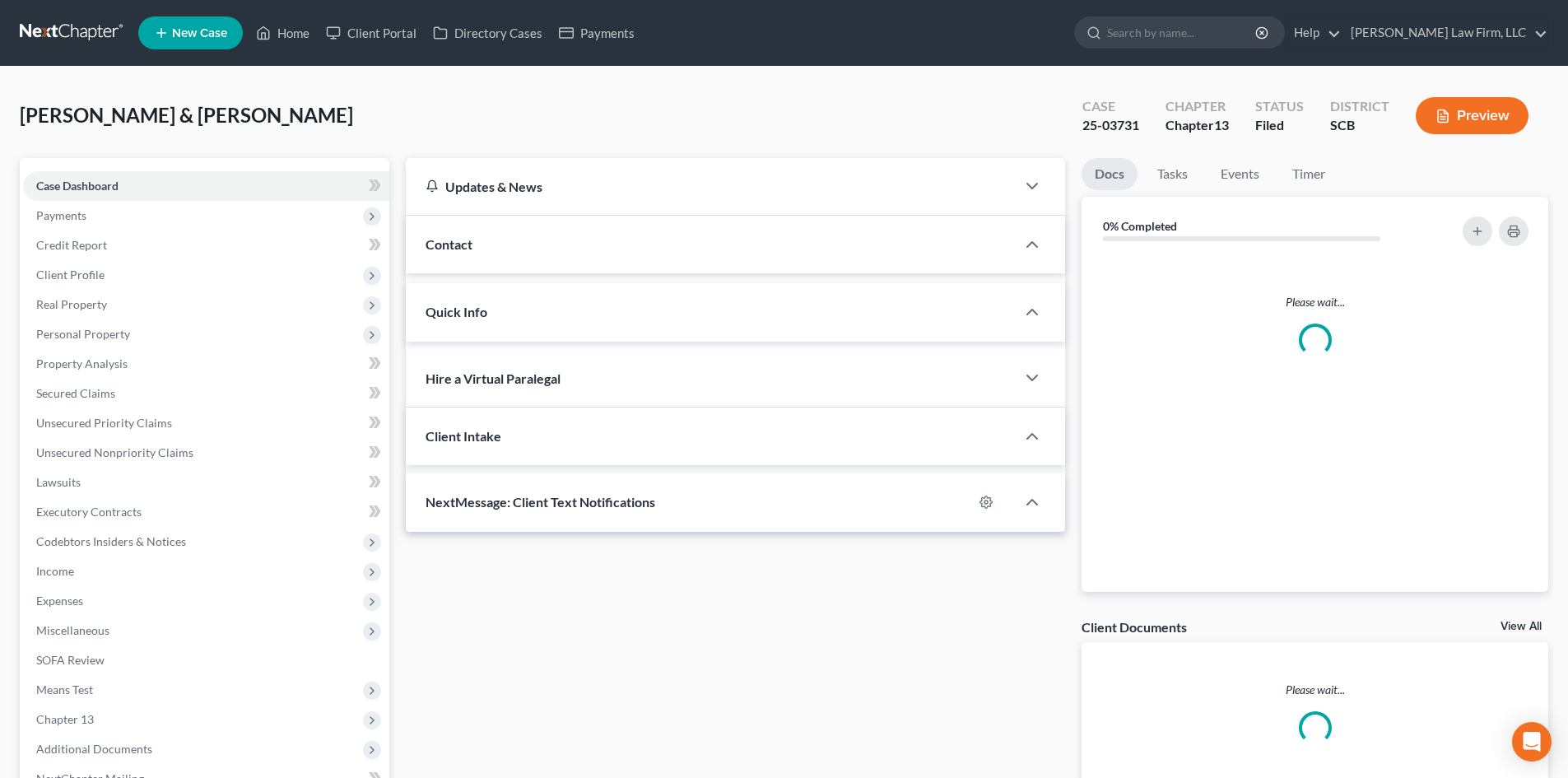
select select "0"
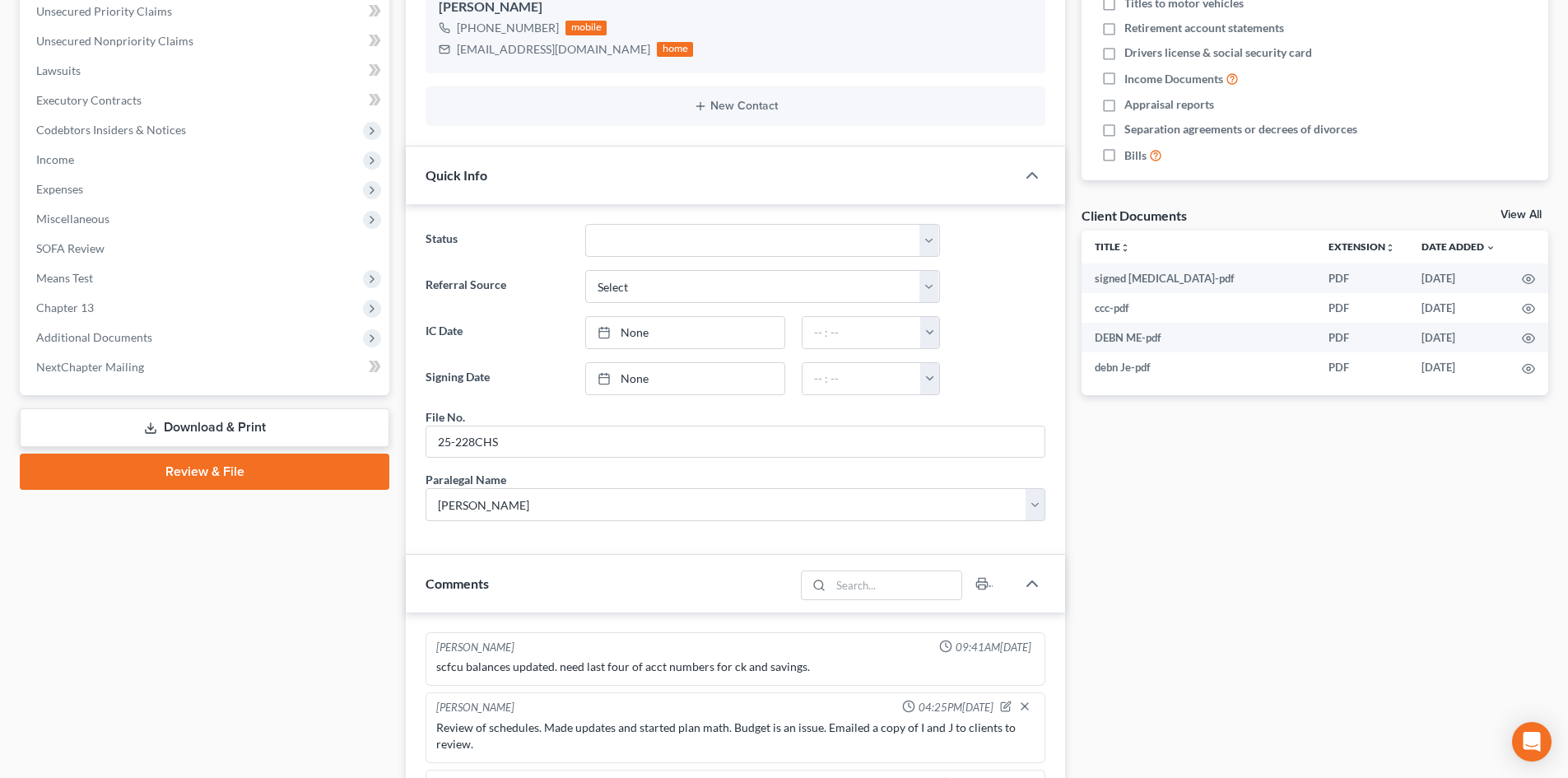
scroll to position [741, 0]
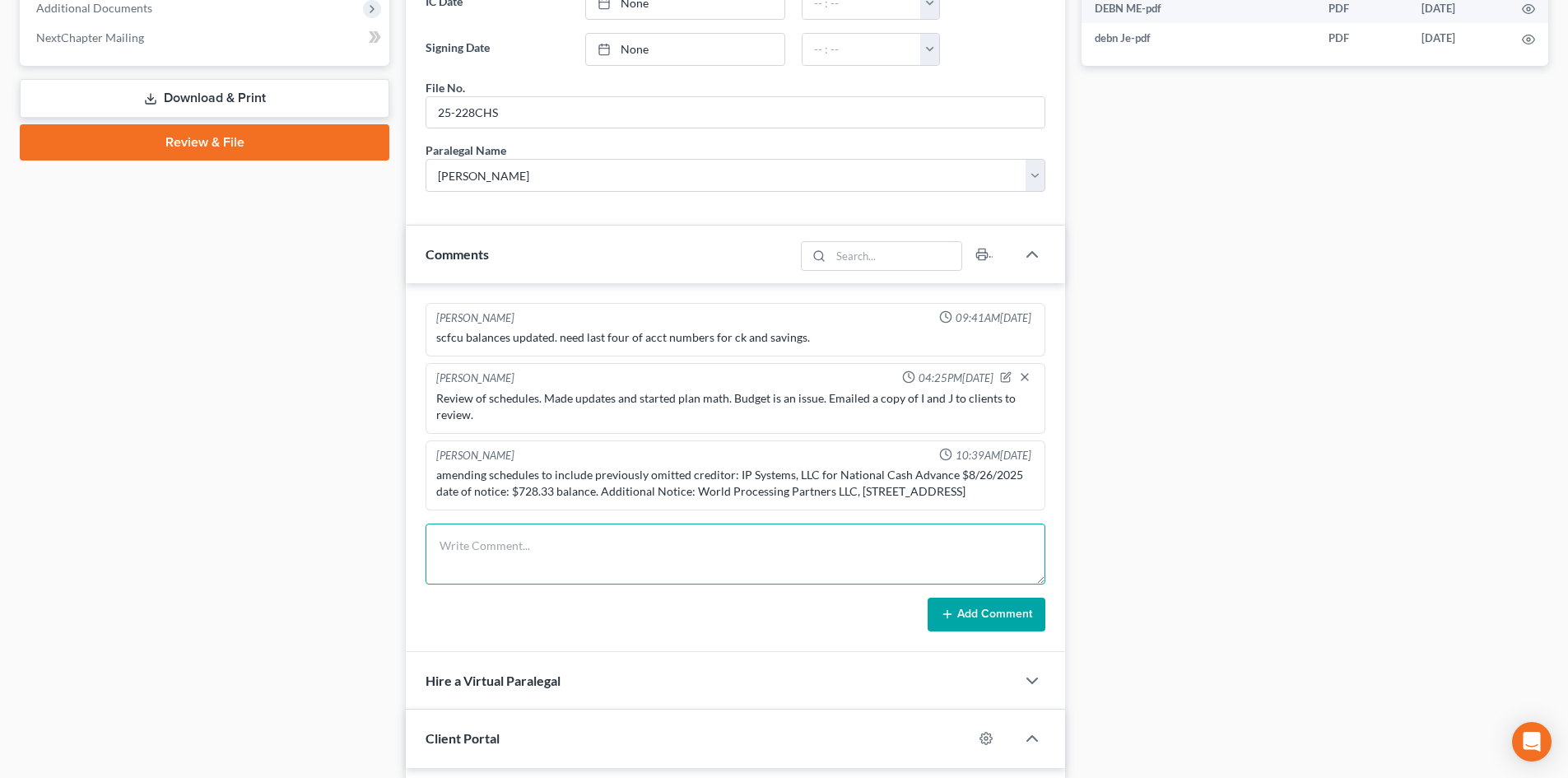
click at [503, 564] on textarea at bounding box center [735, 555] width 620 height 61
type textarea "Bunch of emails from clients to SE. TC with [PERSON_NAME], answered questions a…"
click at [1009, 632] on button "Add Comment" at bounding box center [986, 615] width 117 height 35
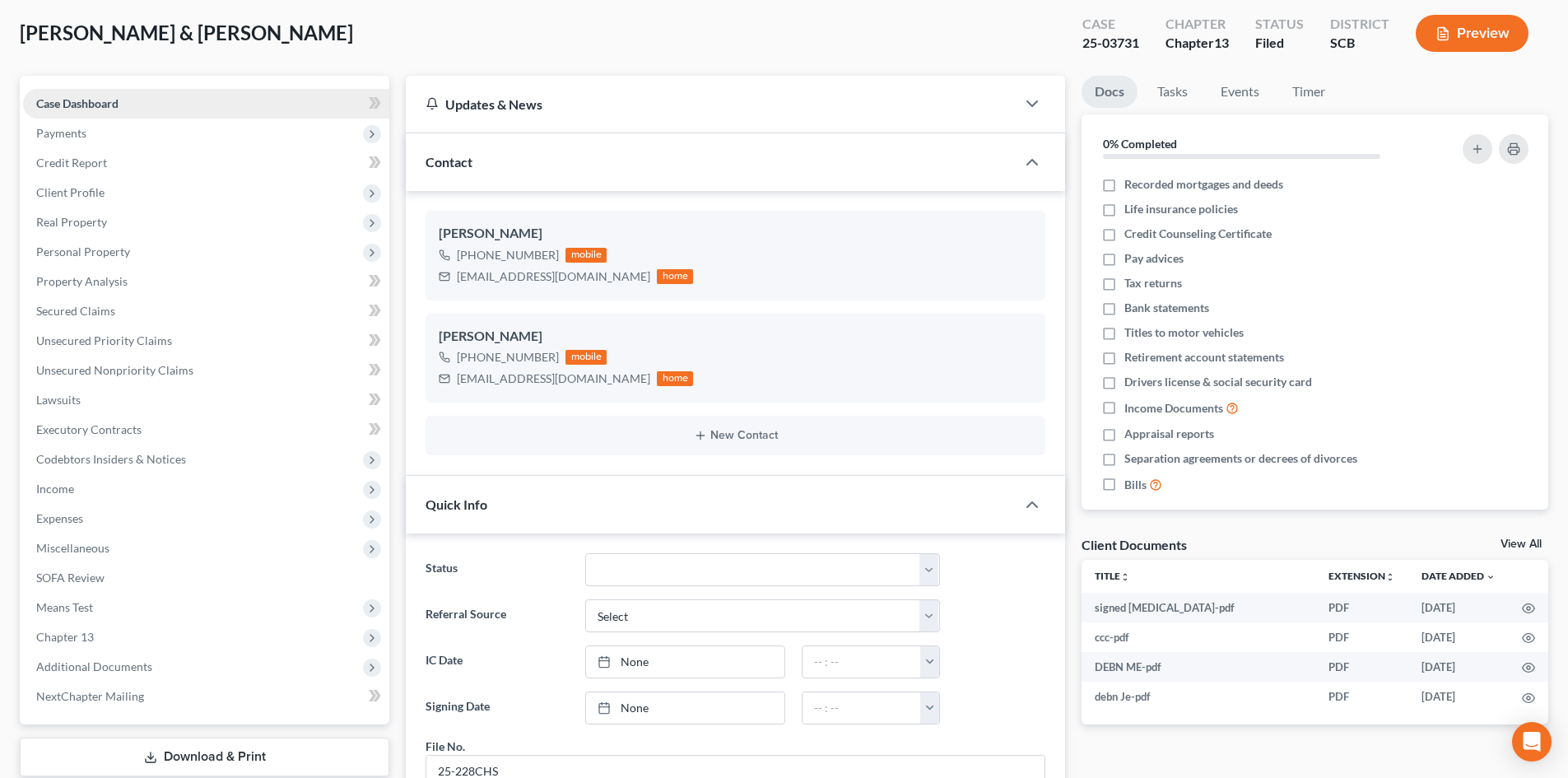
scroll to position [0, 0]
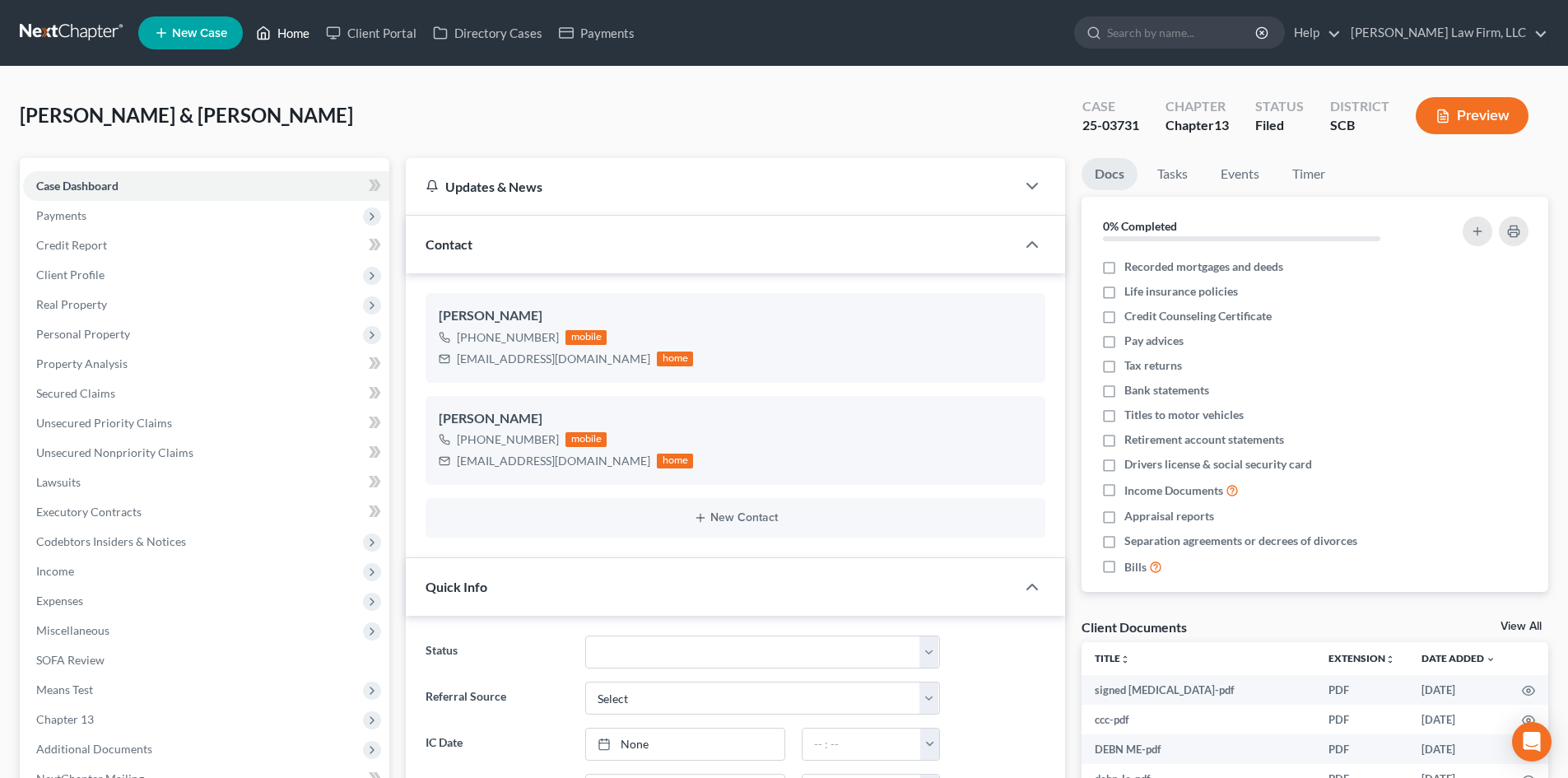
click at [286, 39] on link "Home" at bounding box center [282, 33] width 70 height 30
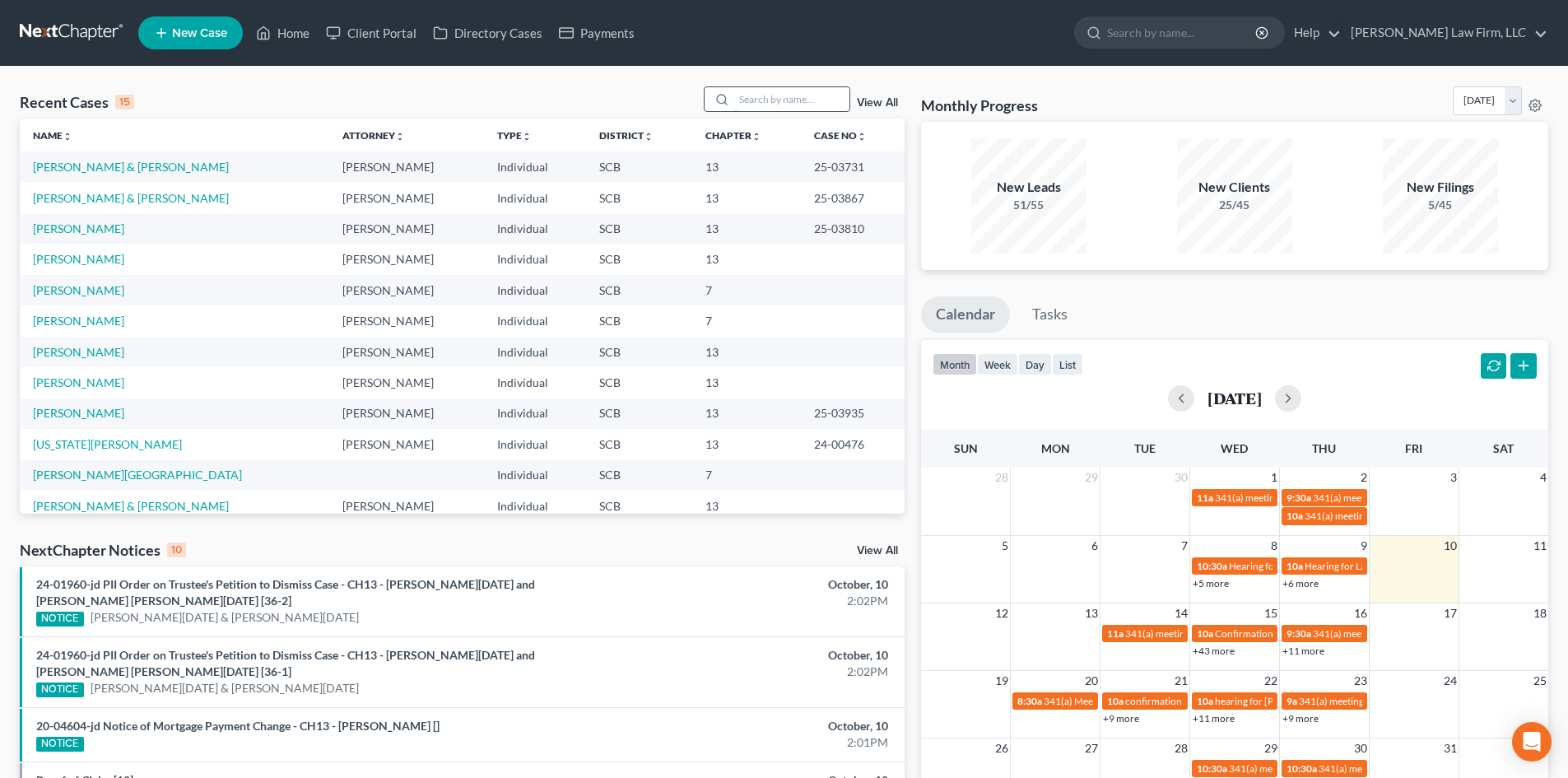
click at [796, 93] on input "search" at bounding box center [791, 98] width 115 height 24
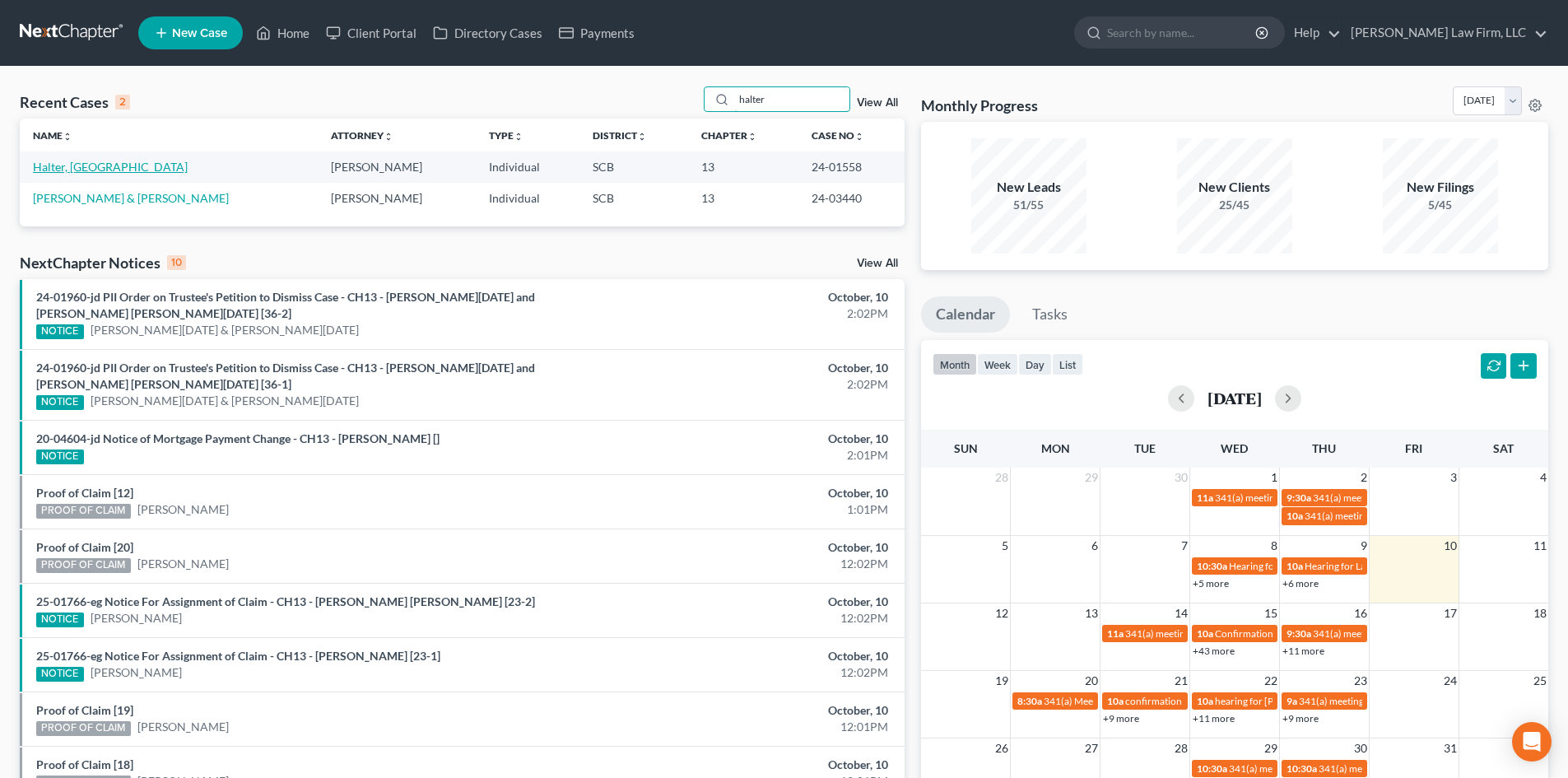
type input "halter"
click at [67, 164] on link "Halter, [GEOGRAPHIC_DATA]" at bounding box center [110, 166] width 155 height 14
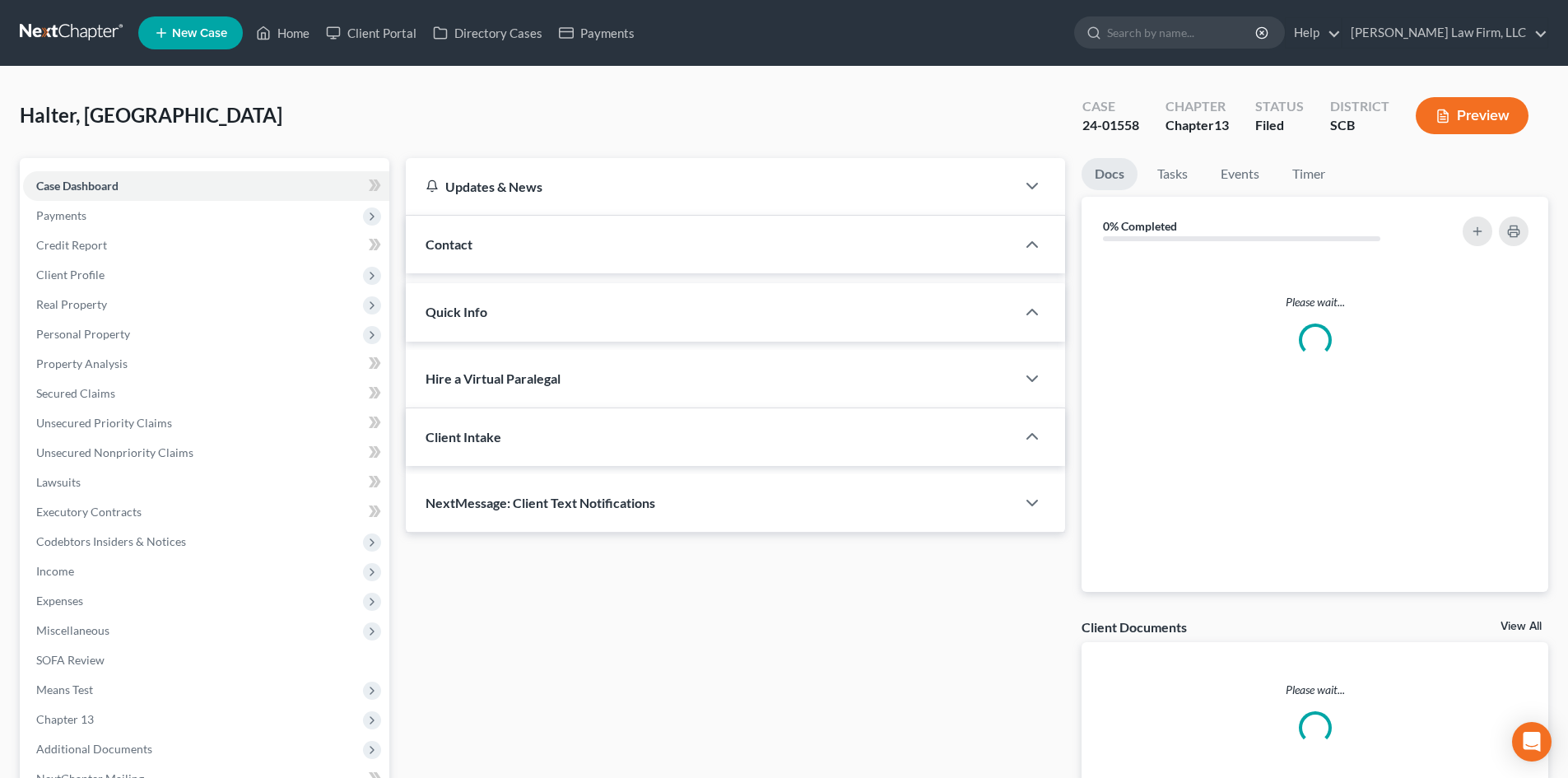
select select "1"
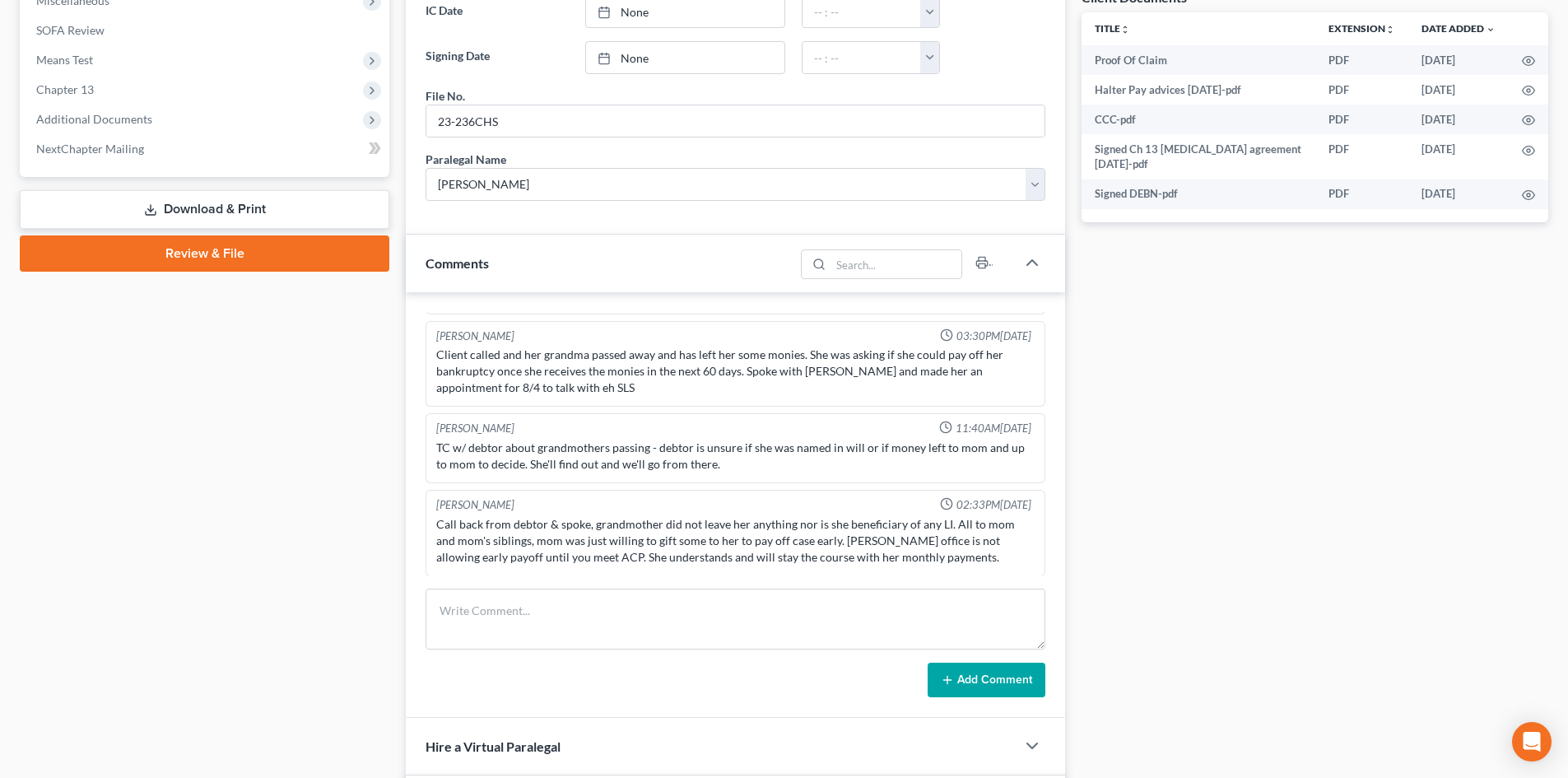
scroll to position [659, 0]
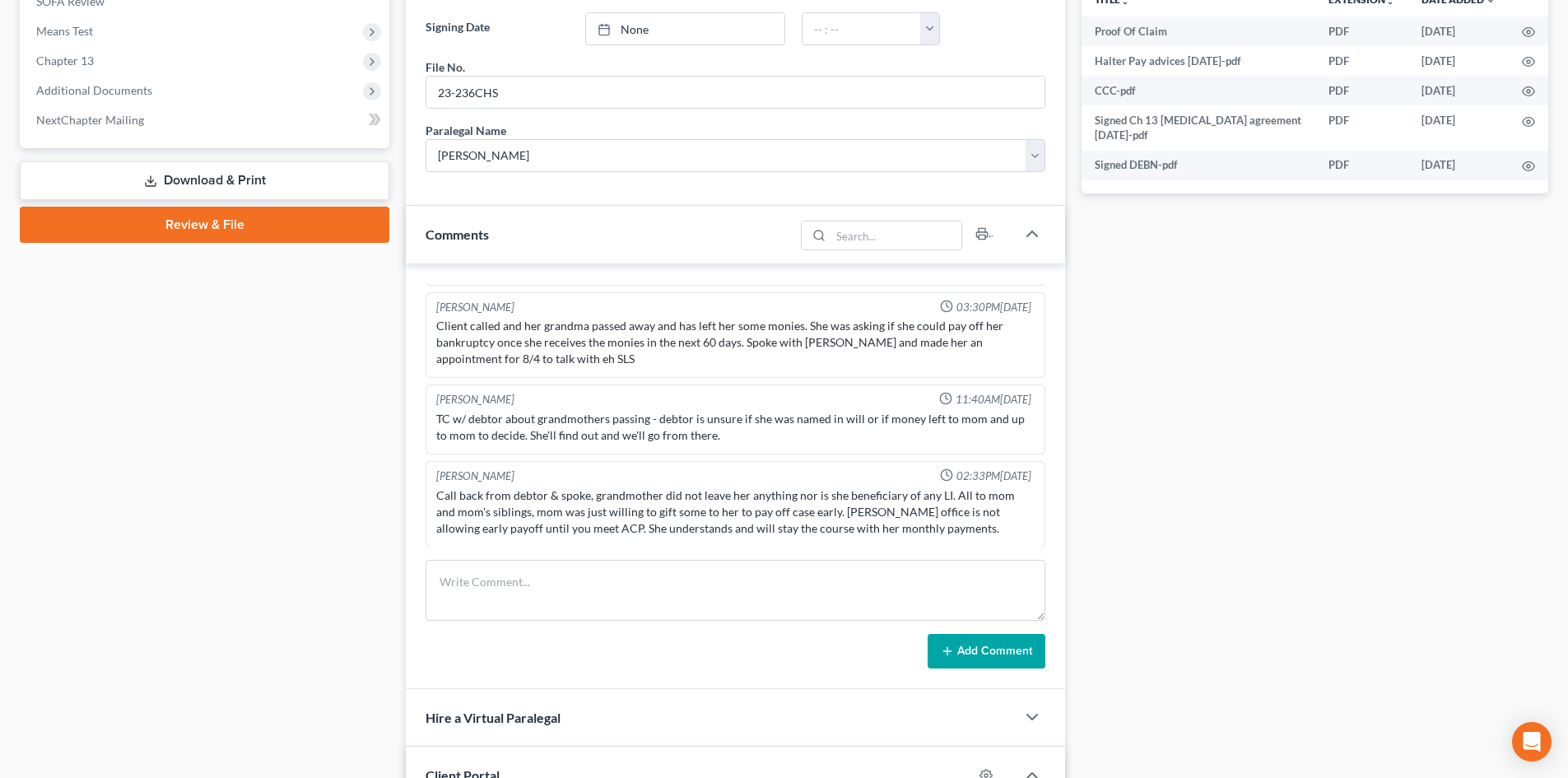
click at [592, 625] on form "Add Comment" at bounding box center [735, 614] width 620 height 108
click at [586, 584] on textarea at bounding box center [735, 591] width 620 height 61
click at [474, 579] on textarea at bounding box center [735, 591] width 620 height 61
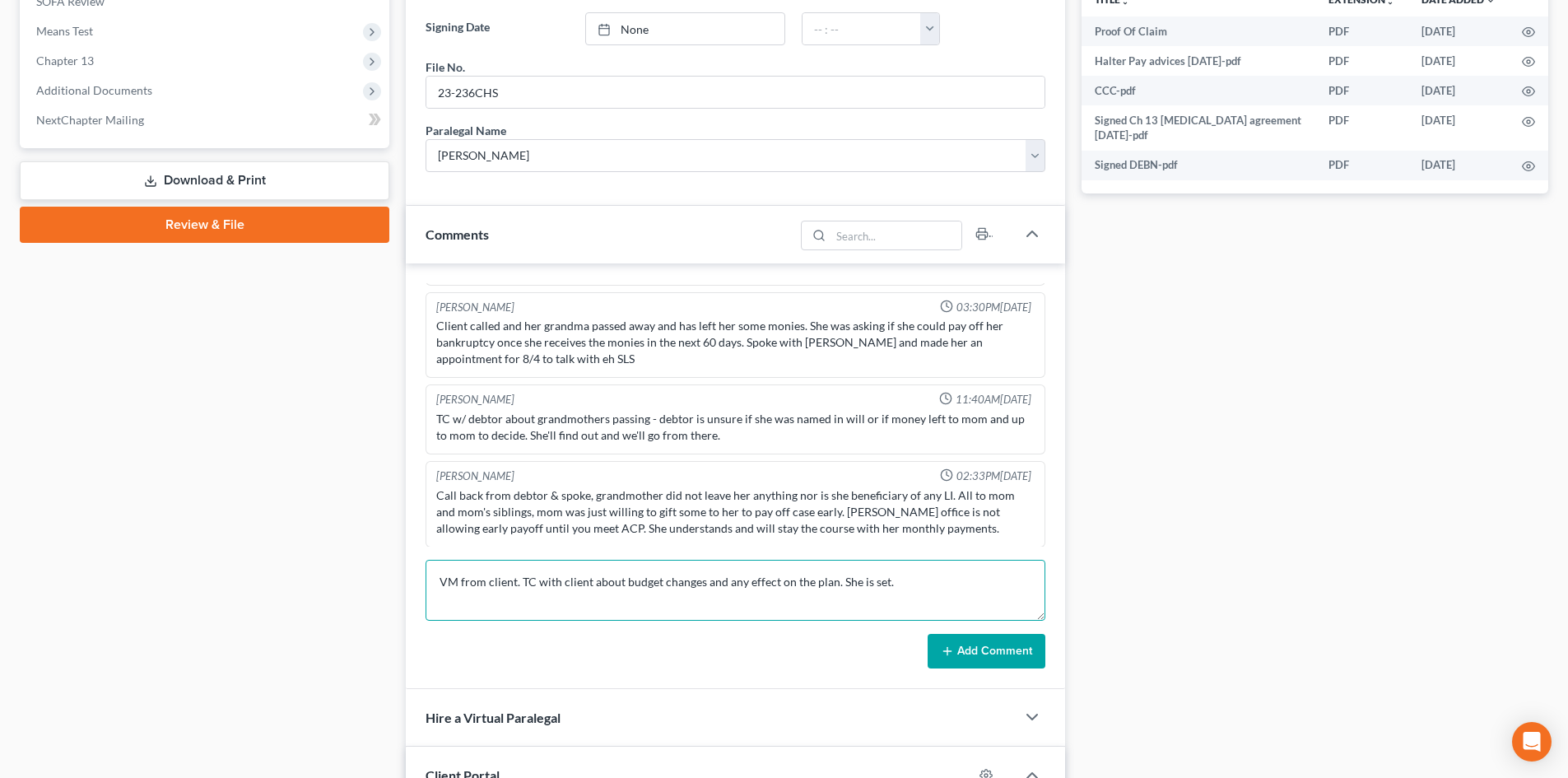
type textarea "VM from client. TC with client about budget changes and any effect on the plan.…"
click at [976, 641] on button "Add Comment" at bounding box center [986, 651] width 117 height 35
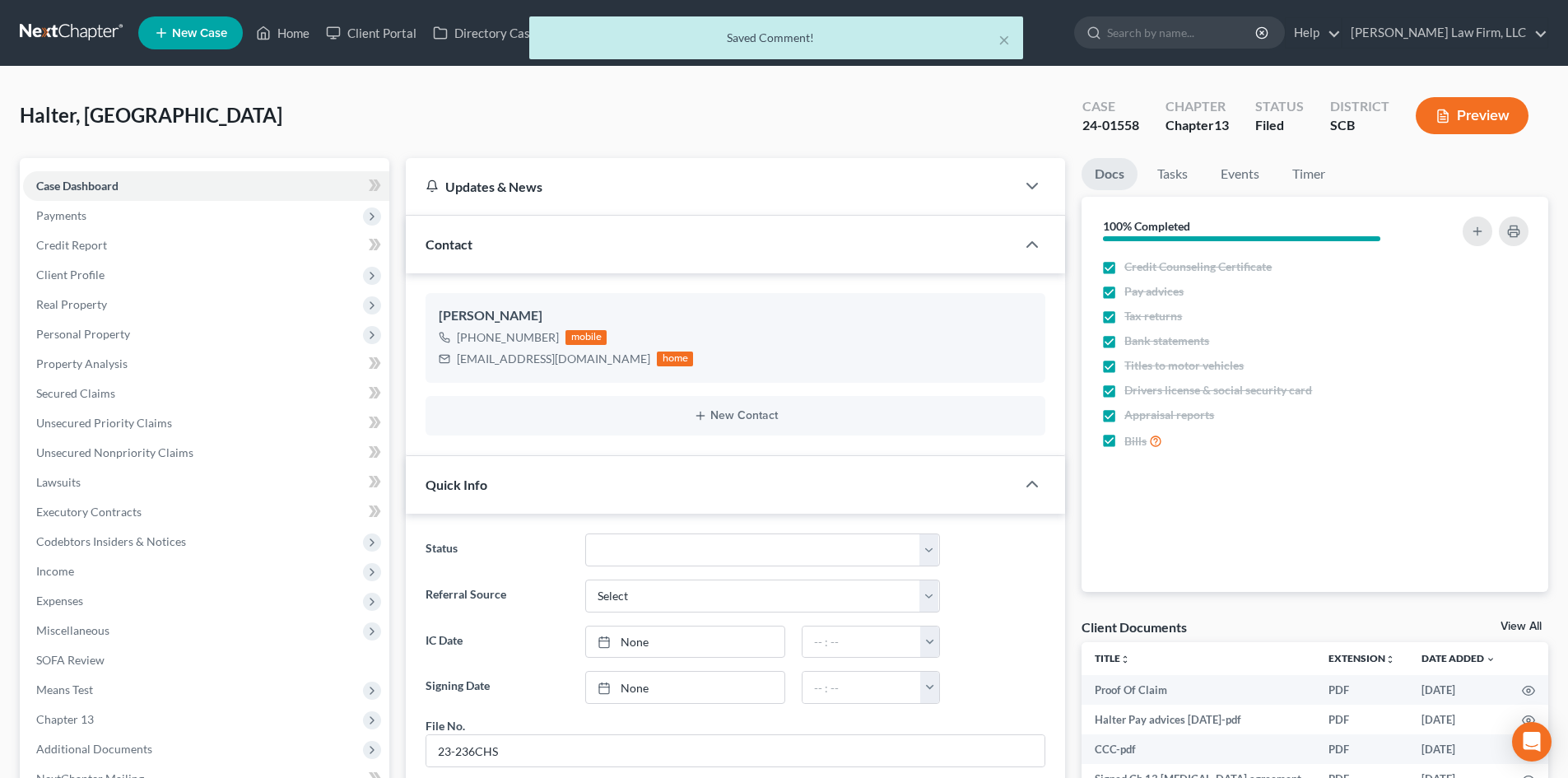
scroll to position [1564, 0]
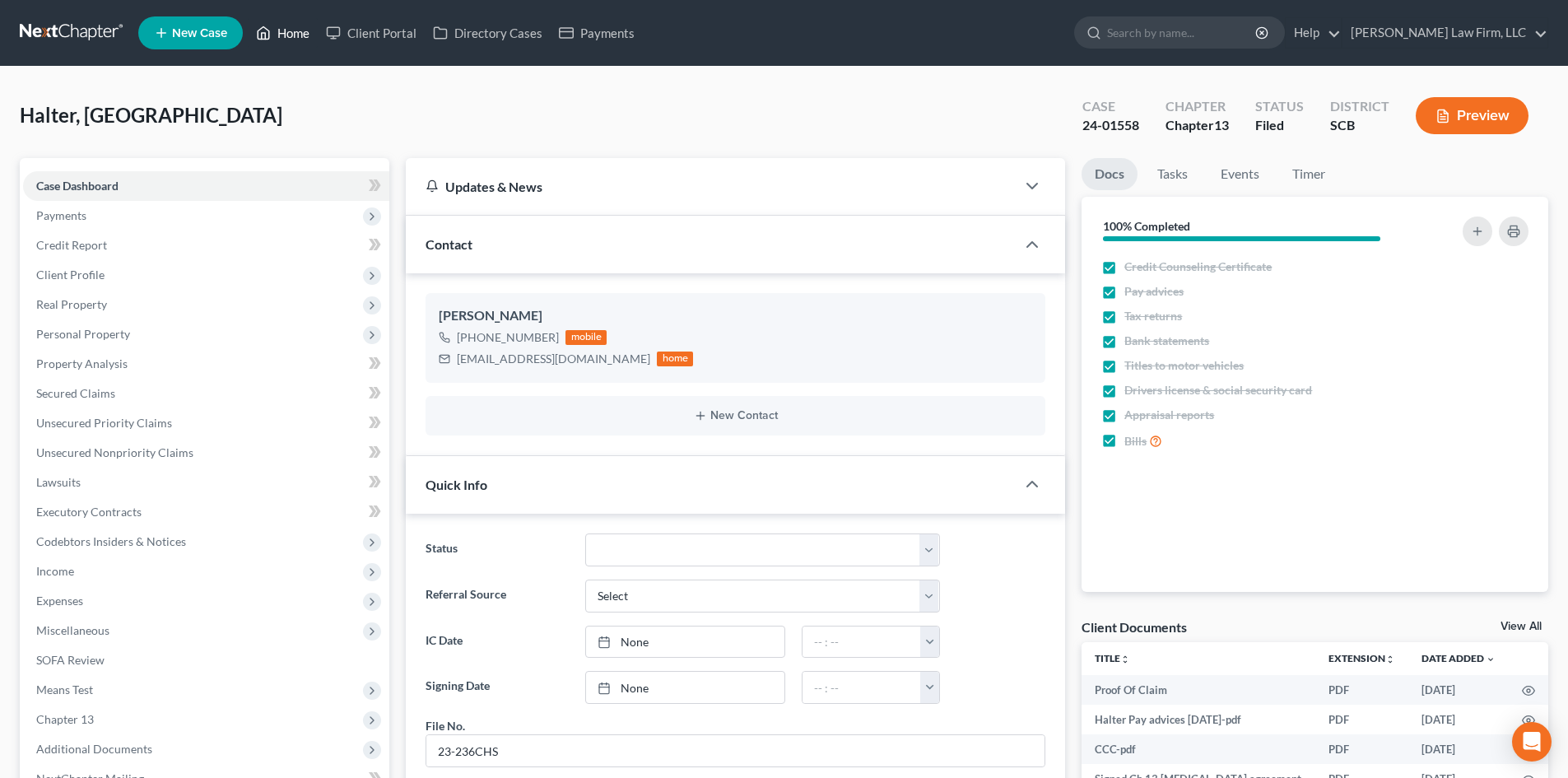
click at [293, 32] on link "Home" at bounding box center [282, 33] width 70 height 30
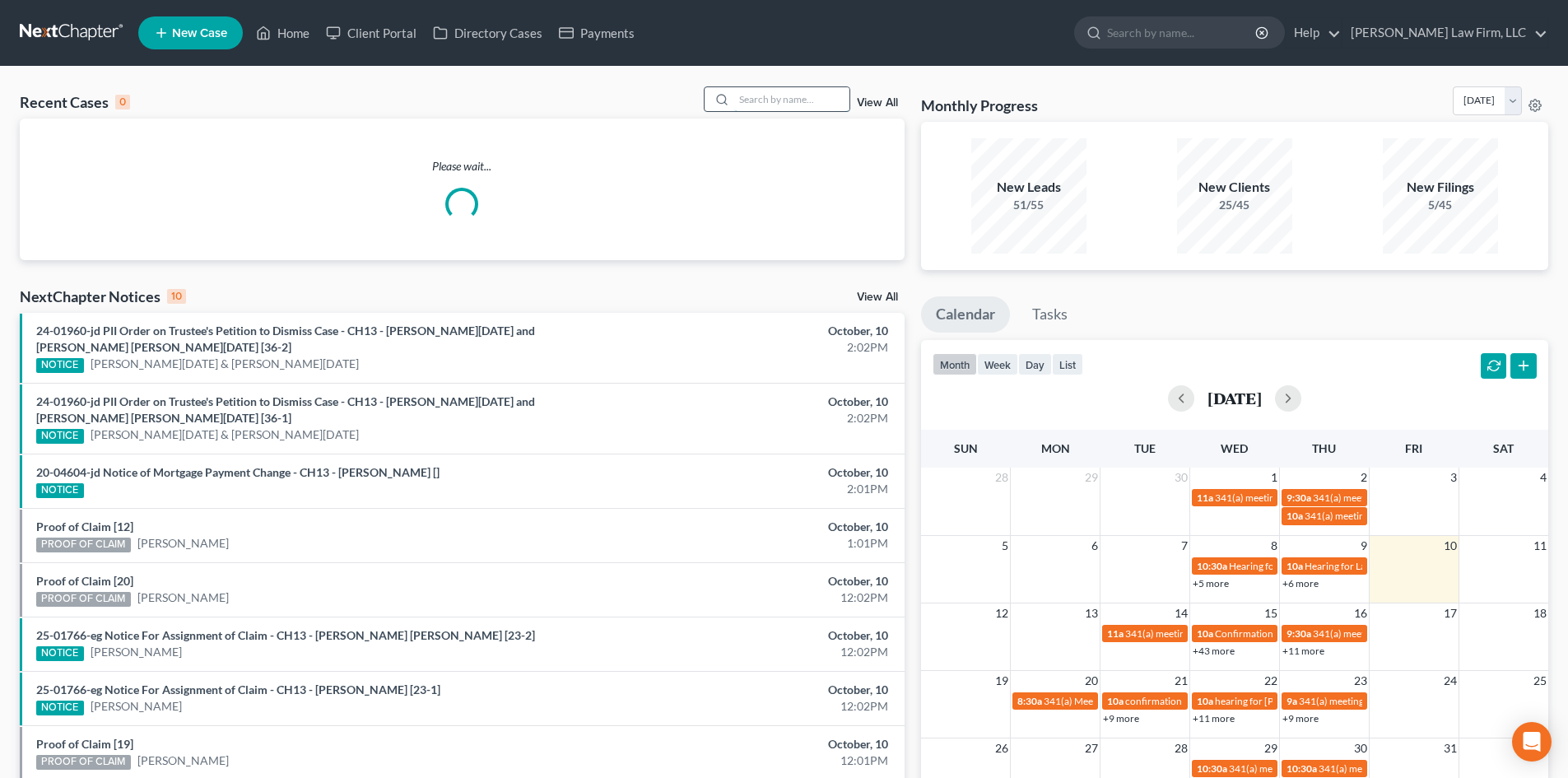
click at [784, 93] on input "search" at bounding box center [791, 98] width 115 height 24
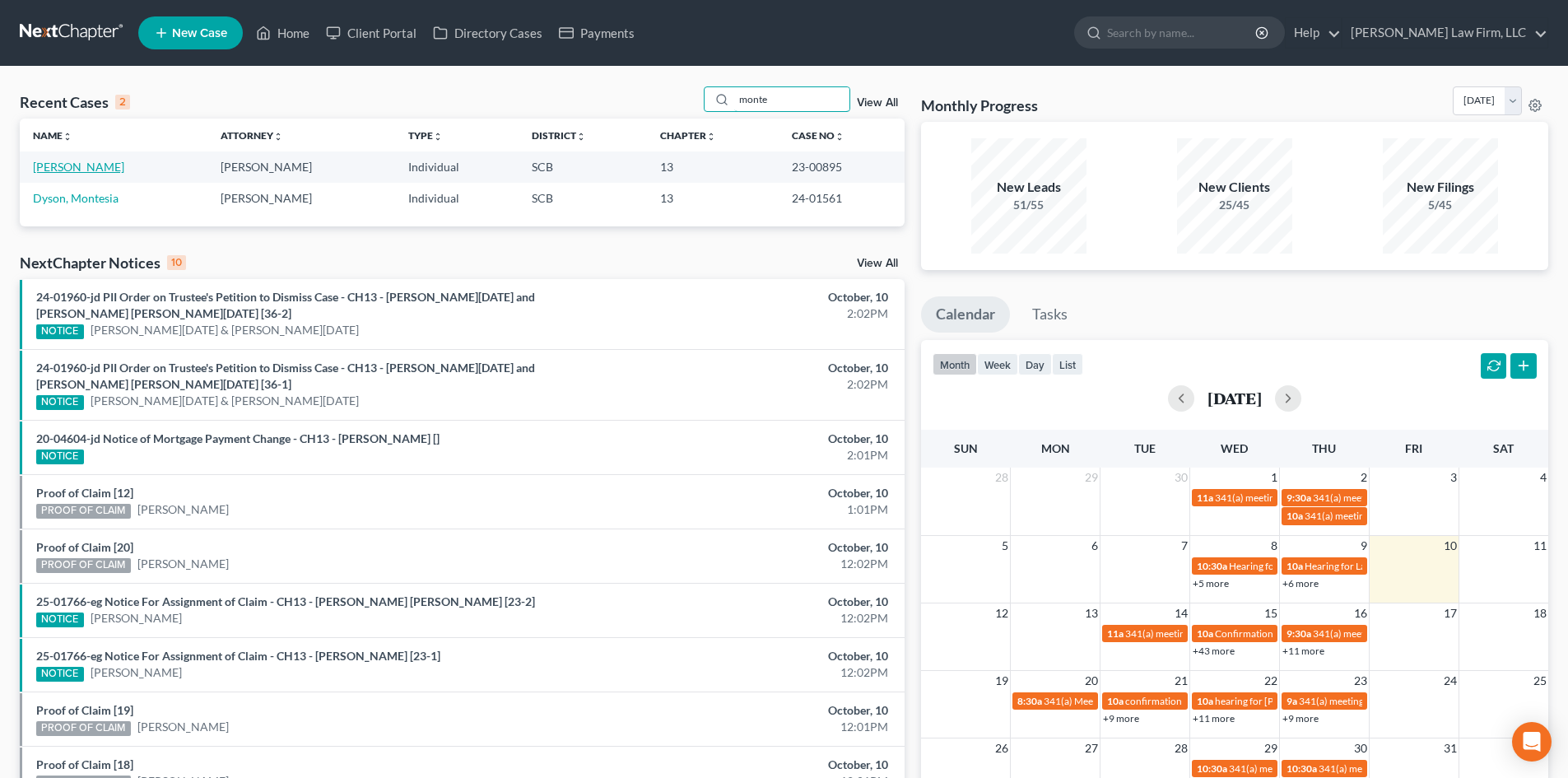
type input "monte"
click at [81, 163] on link "[PERSON_NAME]" at bounding box center [79, 166] width 91 height 14
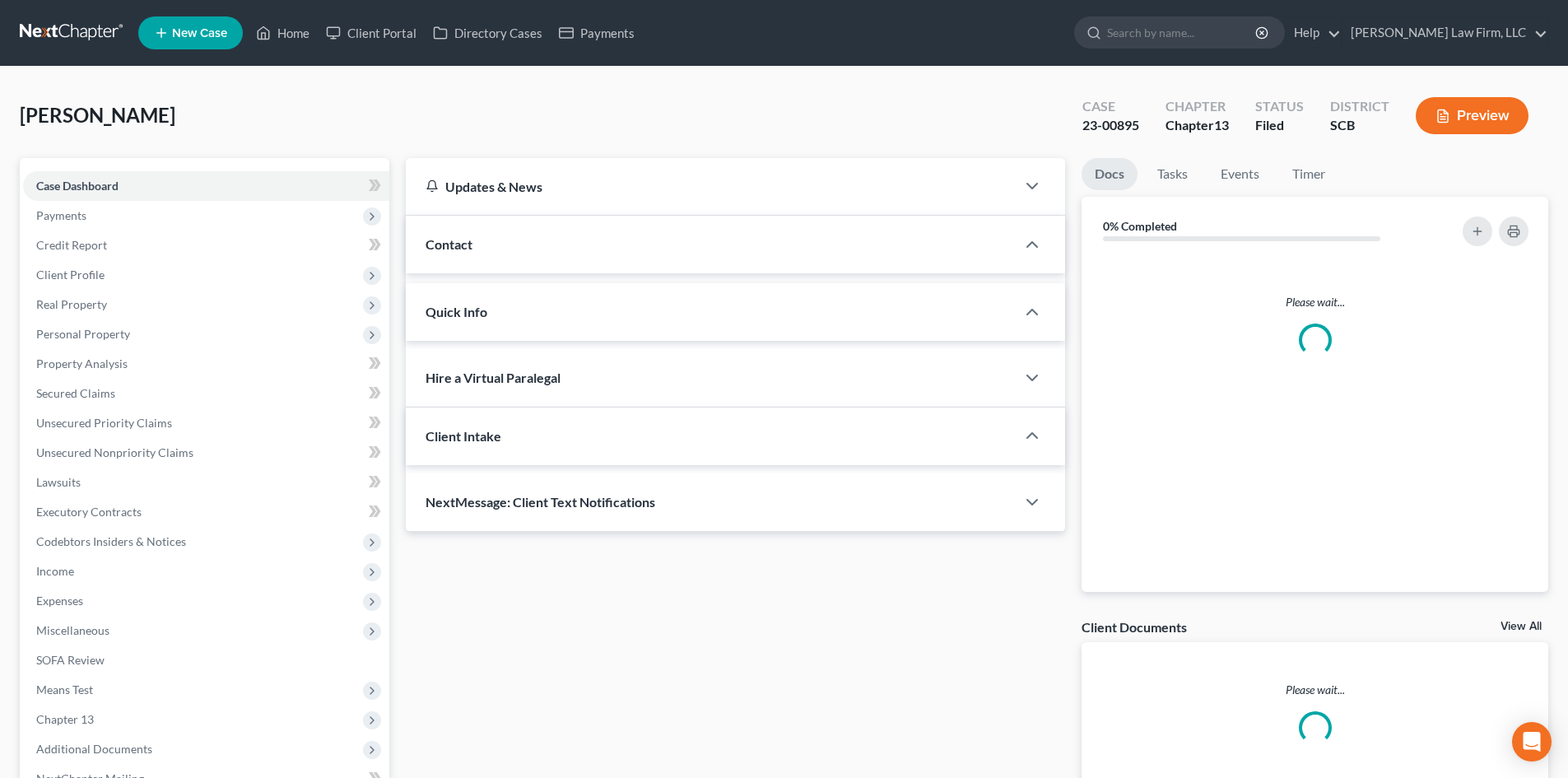
select select "1"
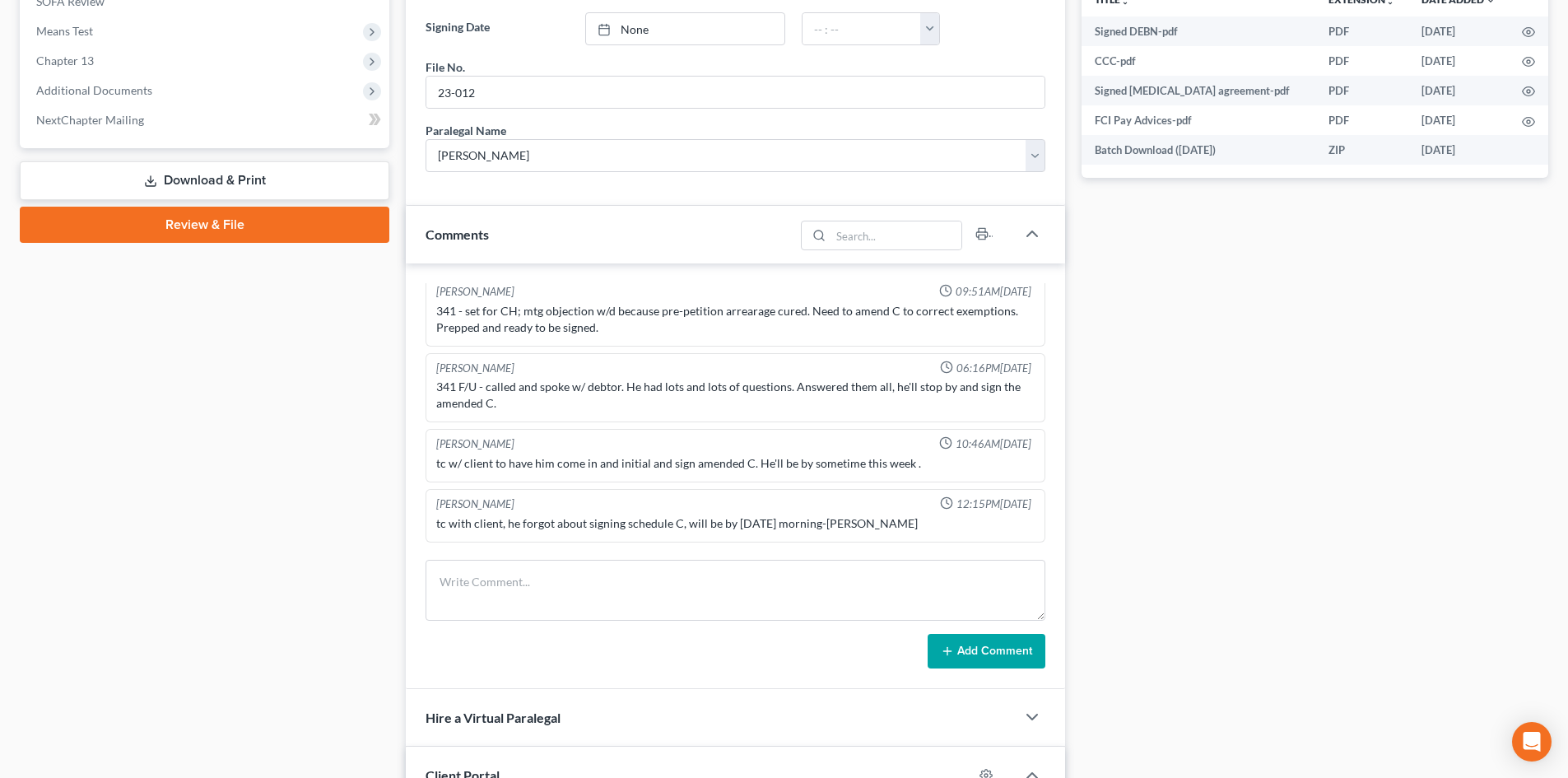
scroll to position [676, 0]
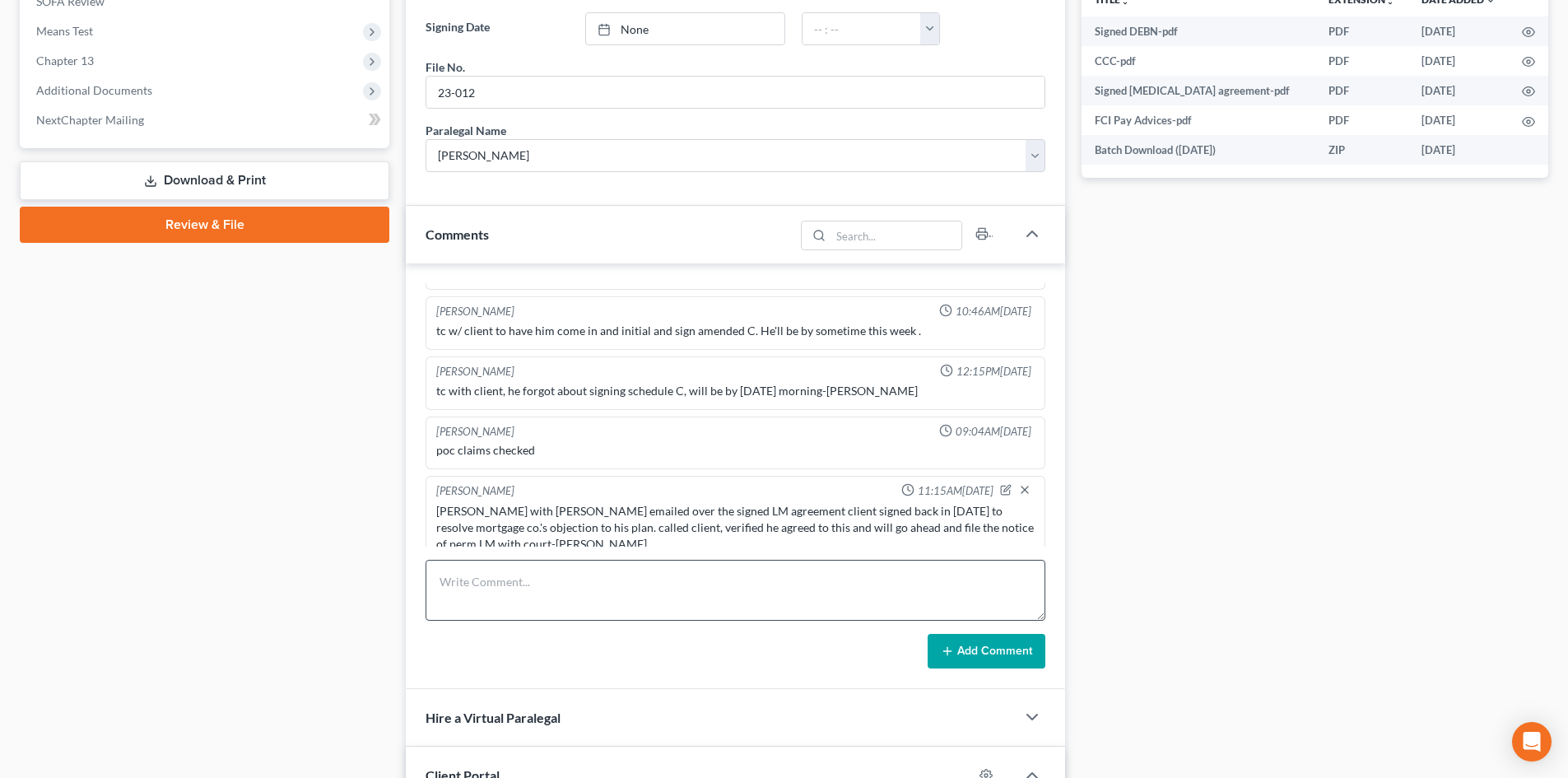
drag, startPoint x: 550, startPoint y: 630, endPoint x: 534, endPoint y: 582, distance: 50.6
click at [550, 625] on form "Add Comment" at bounding box center [735, 614] width 620 height 108
click at [546, 573] on textarea at bounding box center [735, 591] width 620 height 61
click at [534, 582] on textarea at bounding box center [735, 591] width 620 height 61
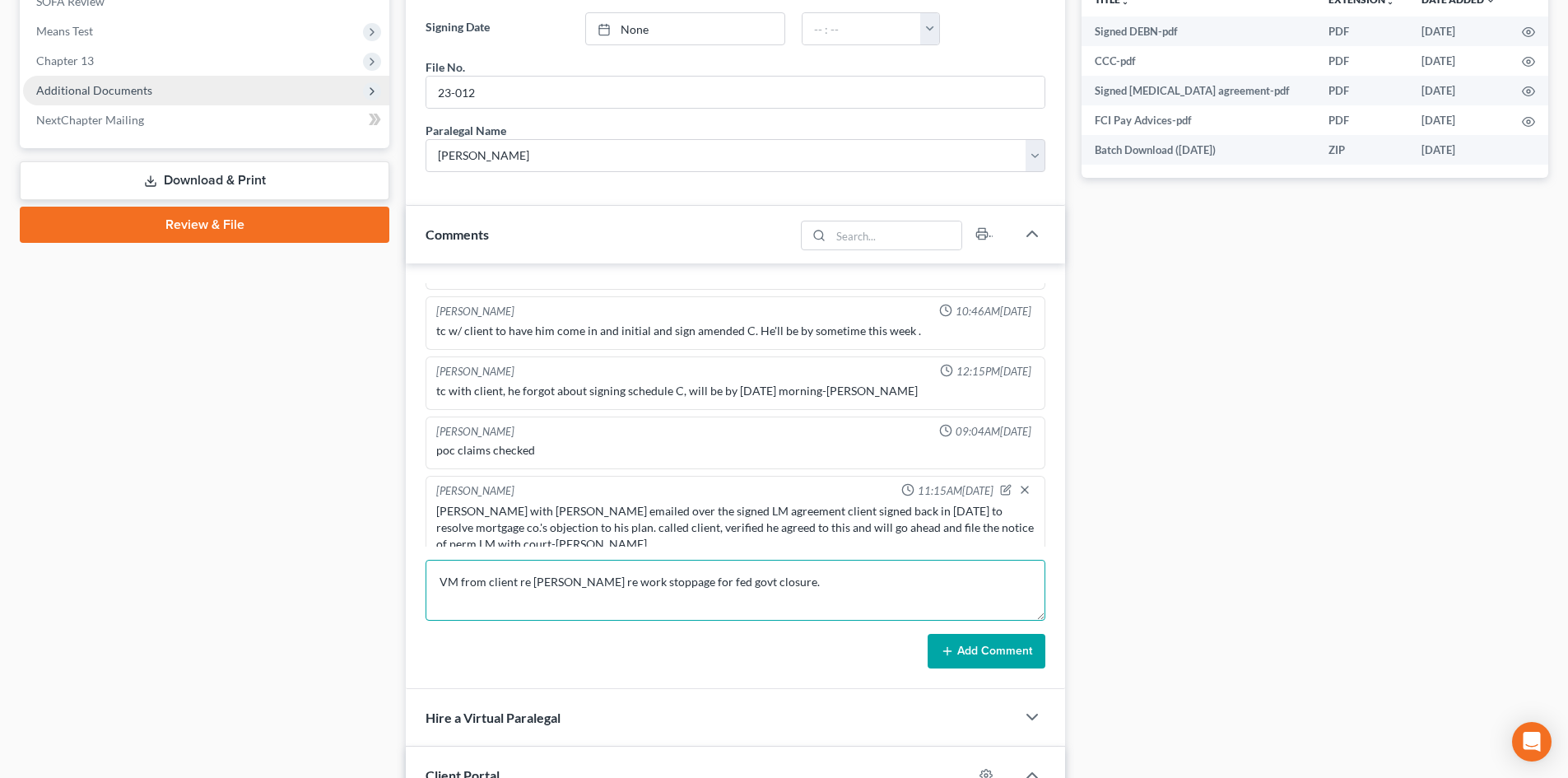
type textarea "VM from client re [PERSON_NAME] re work stoppage for fed govt closure."
